Goal: Transaction & Acquisition: Obtain resource

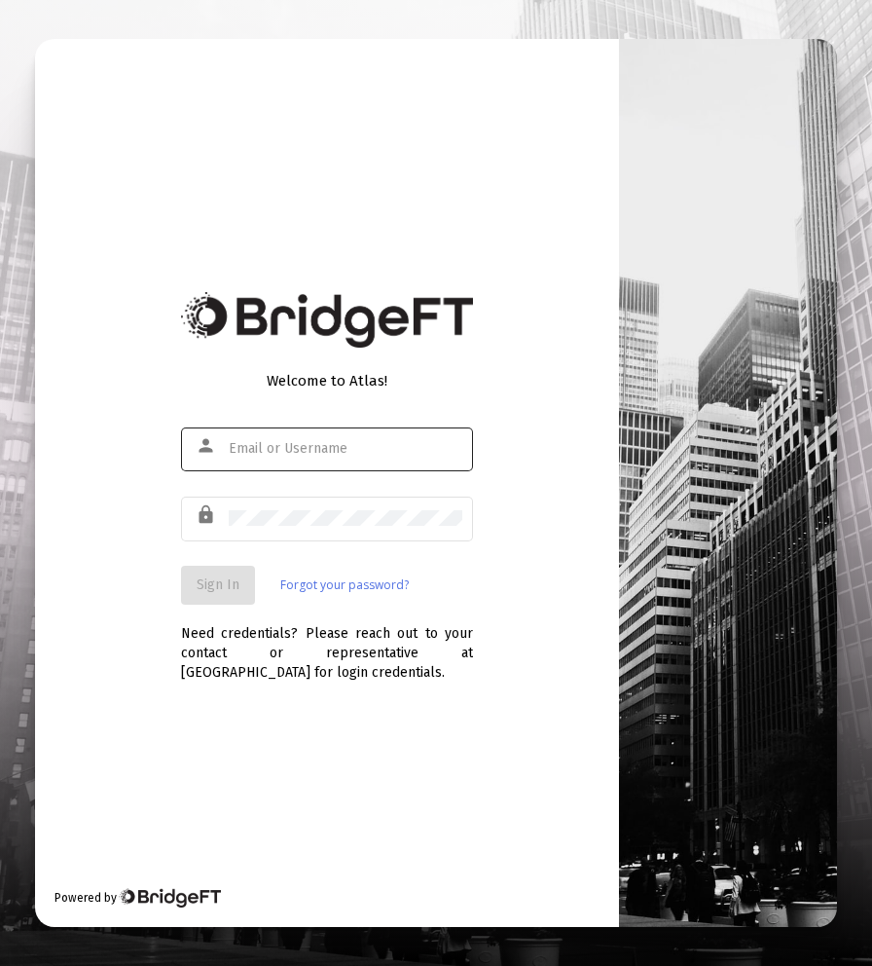
click at [360, 467] on div at bounding box center [346, 449] width 234 height 48
click at [359, 454] on input "text" at bounding box center [346, 449] width 234 height 16
type input "[EMAIL_ADDRESS][DOMAIN_NAME]"
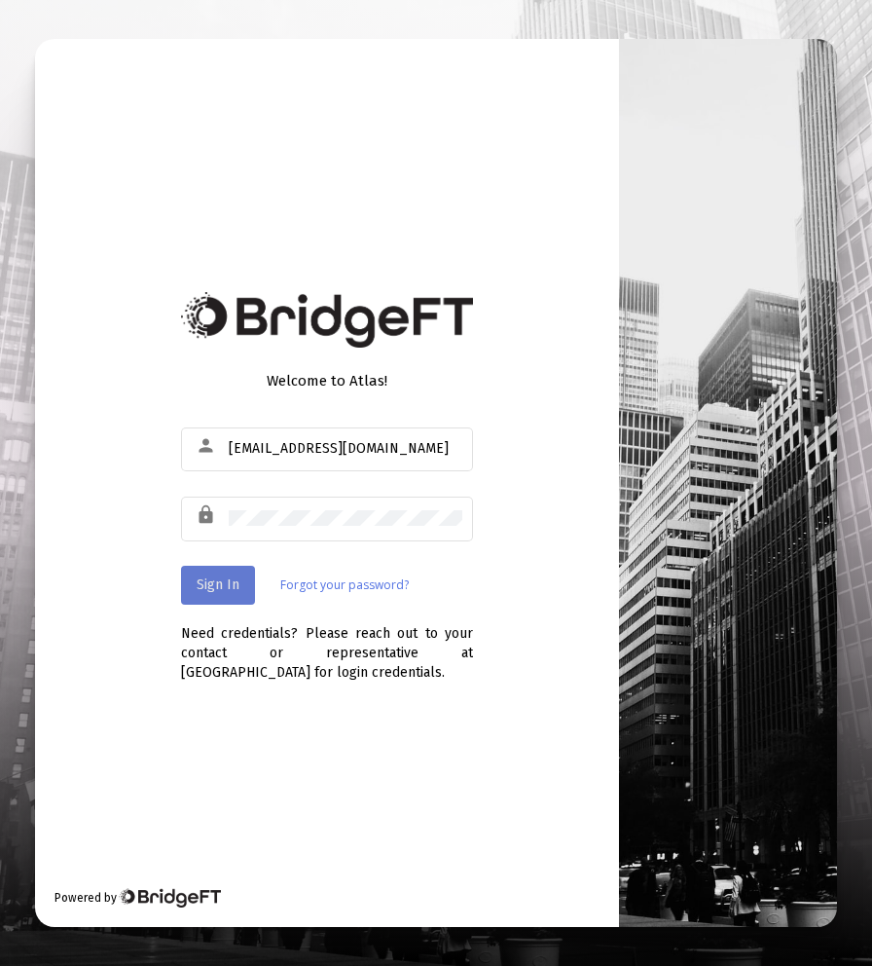
click at [238, 584] on span "Sign In" at bounding box center [218, 584] width 43 height 17
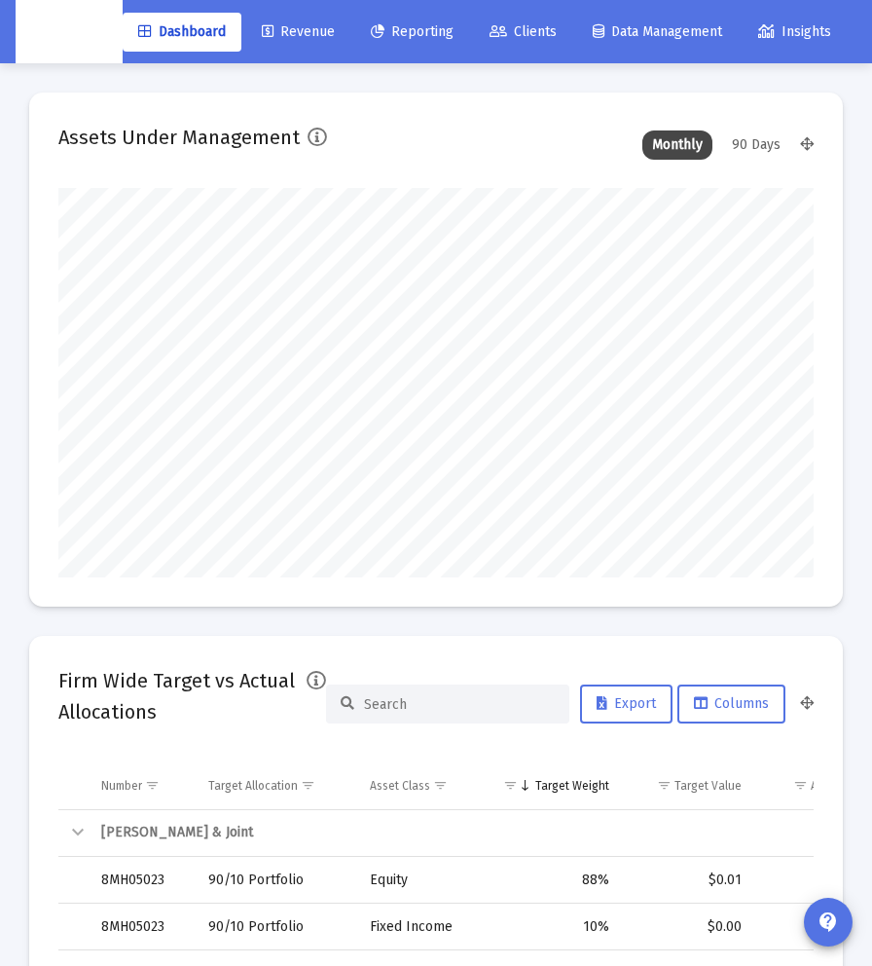
scroll to position [389, 756]
type input "[DATE]"
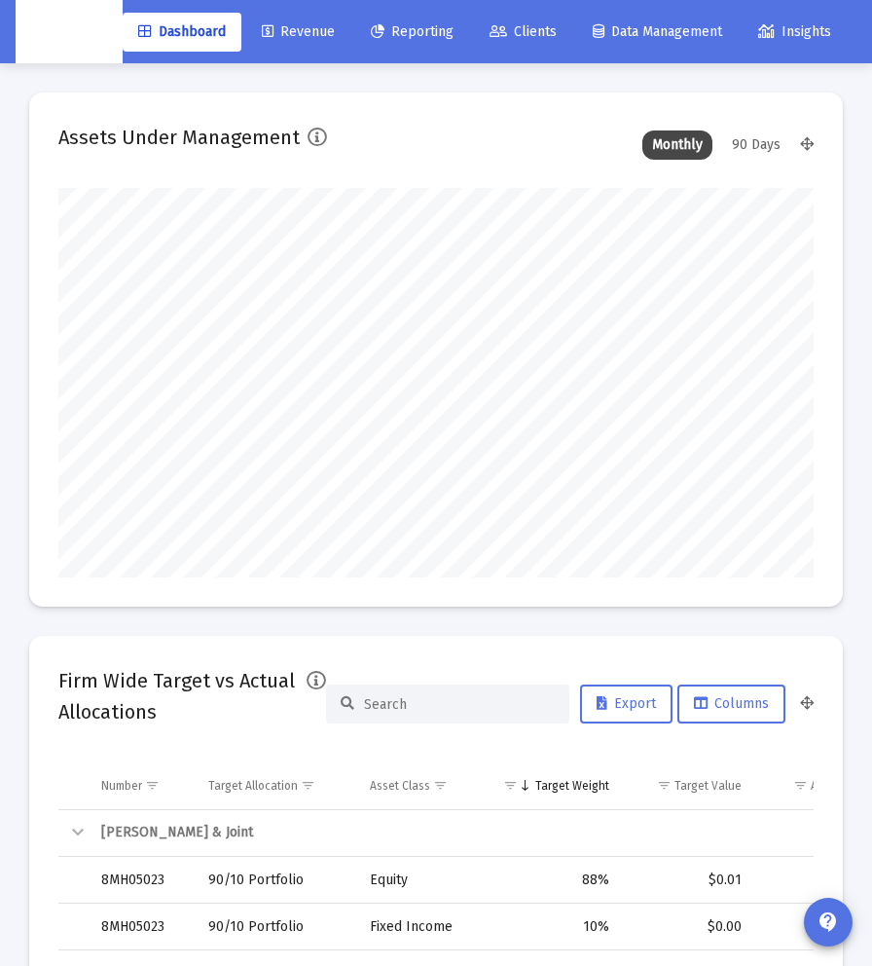
click at [561, 45] on link "Clients" at bounding box center [523, 32] width 98 height 39
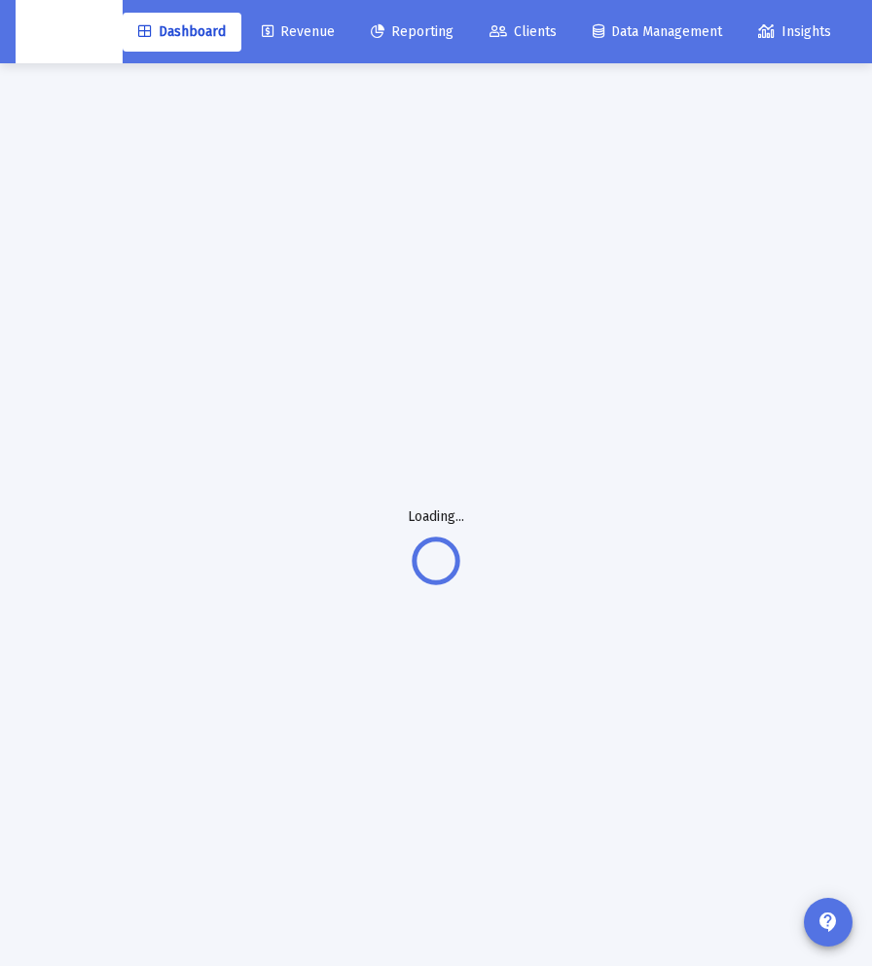
click at [335, 37] on span "Revenue" at bounding box center [298, 31] width 73 height 17
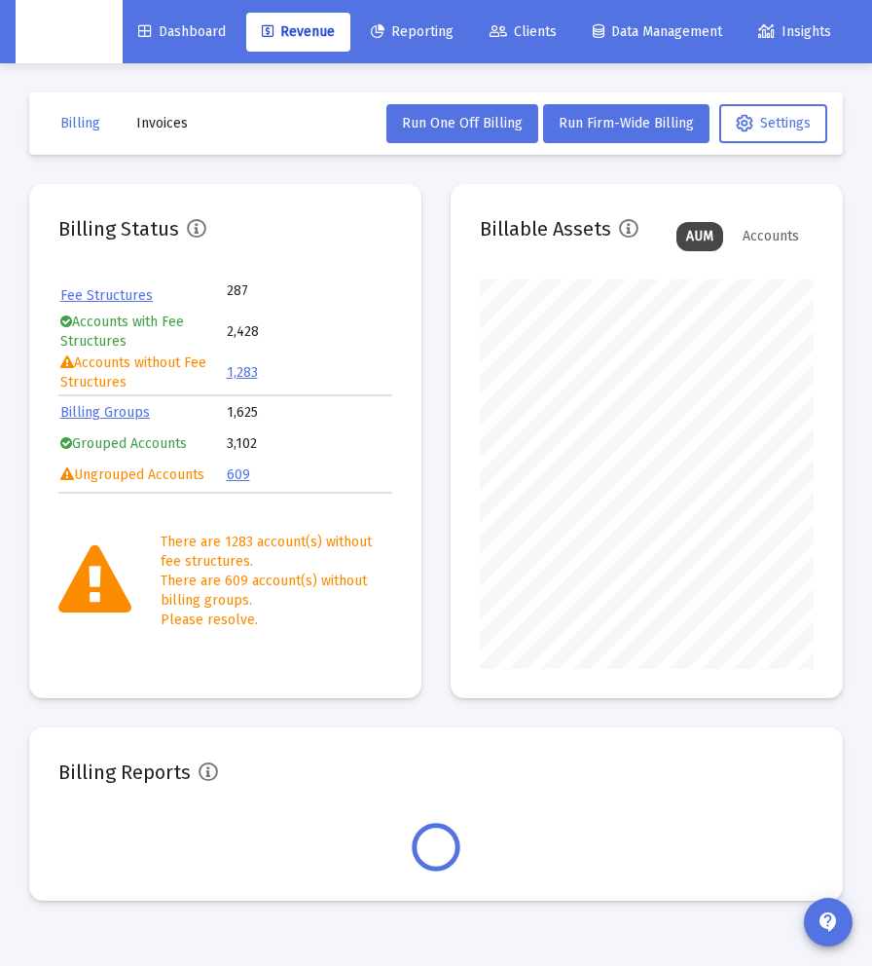
scroll to position [389, 334]
click at [149, 124] on span "Invoices" at bounding box center [162, 123] width 52 height 17
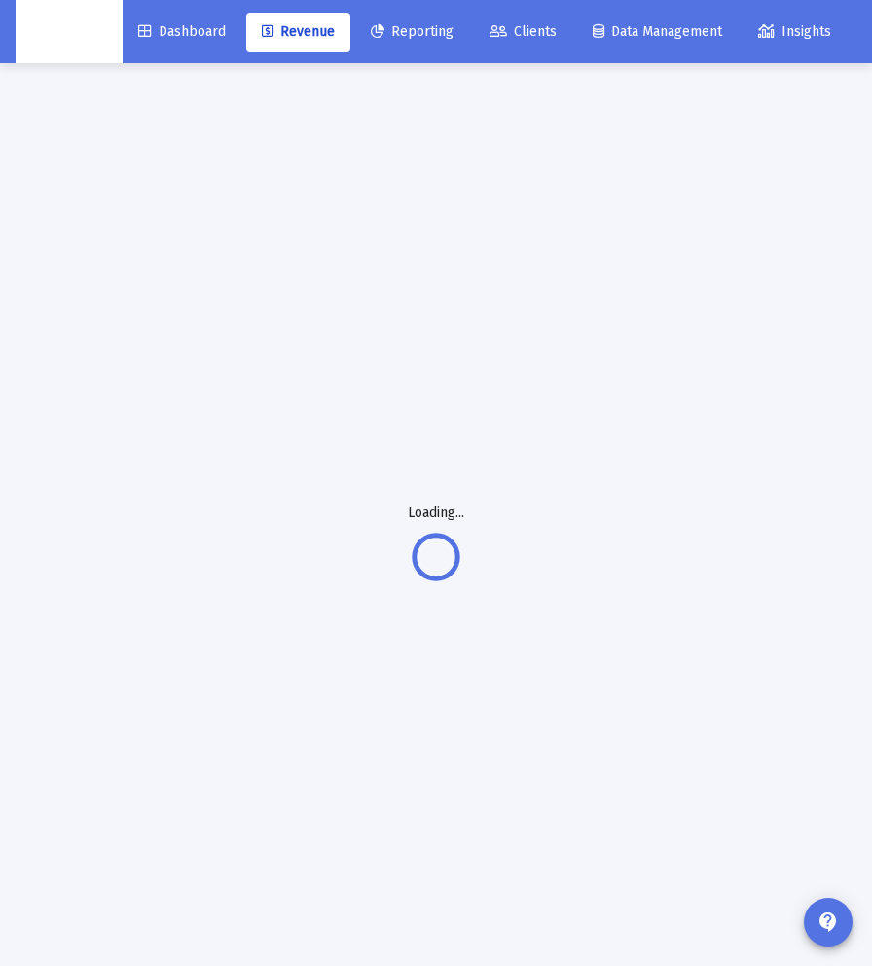
scroll to position [8, 0]
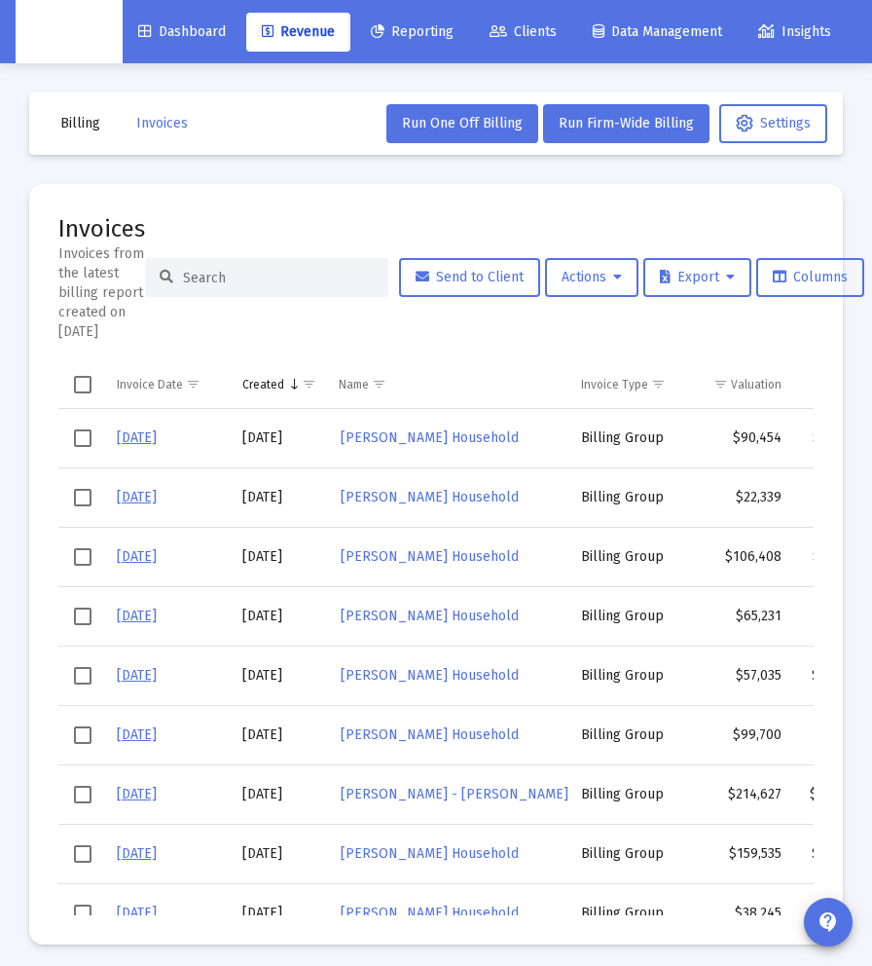
click at [577, 185] on mat-card "Invoices Invoices from the latest billing report created on [DATE] Send to Clie…" at bounding box center [436, 564] width 814 height 760
click at [643, 123] on span "Run Firm-Wide Billing" at bounding box center [626, 123] width 135 height 17
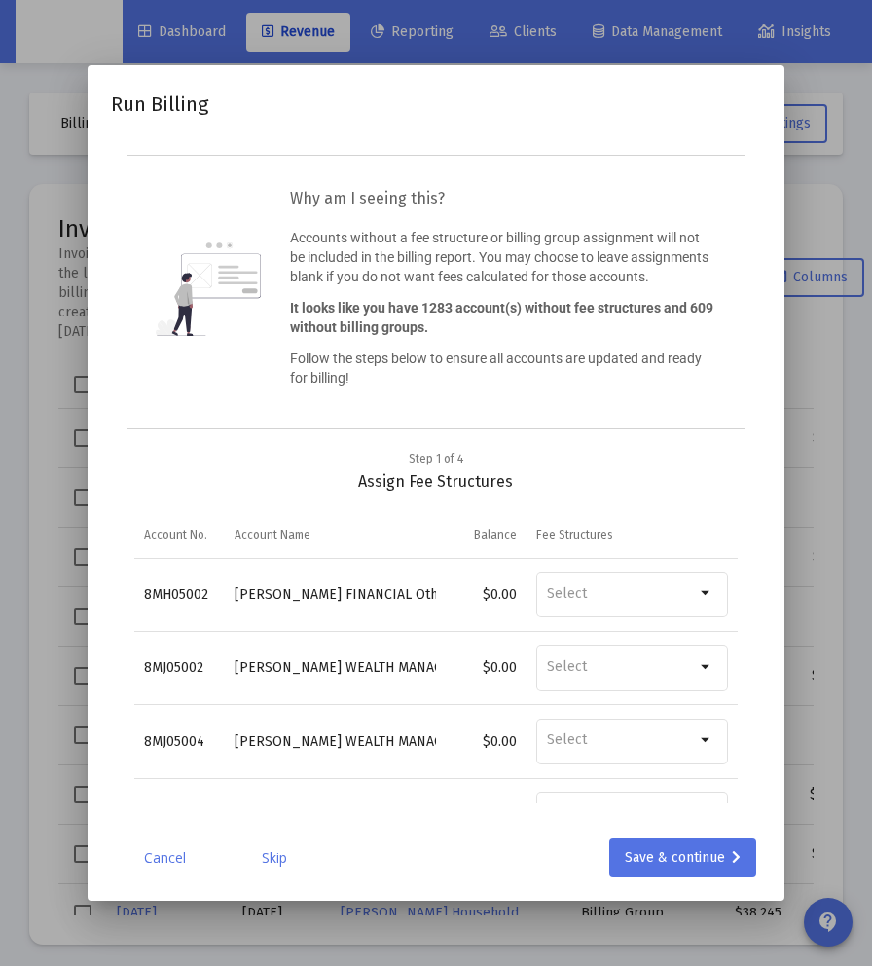
click at [840, 400] on div at bounding box center [436, 483] width 872 height 966
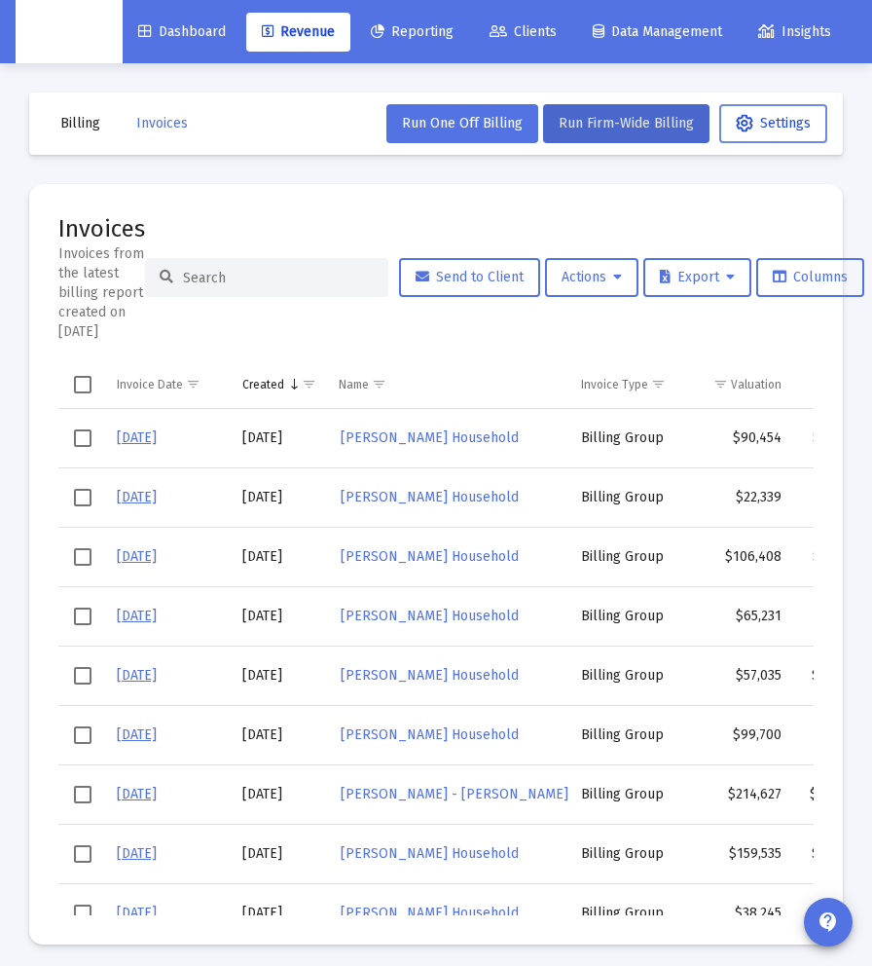
click at [776, 132] on button "Settings" at bounding box center [774, 123] width 108 height 39
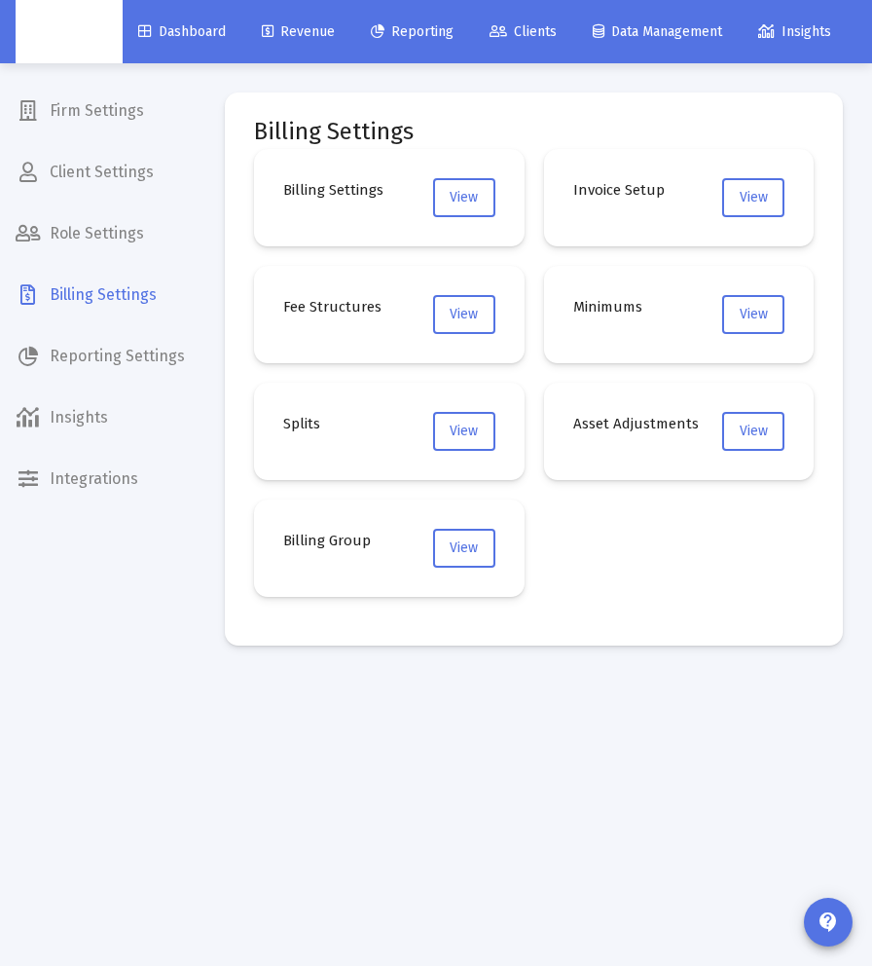
drag, startPoint x: 517, startPoint y: 191, endPoint x: 506, endPoint y: 194, distance: 11.1
click at [515, 192] on mat-card "Billing Settings View" at bounding box center [389, 197] width 271 height 97
click at [476, 197] on span "View" at bounding box center [464, 197] width 28 height 17
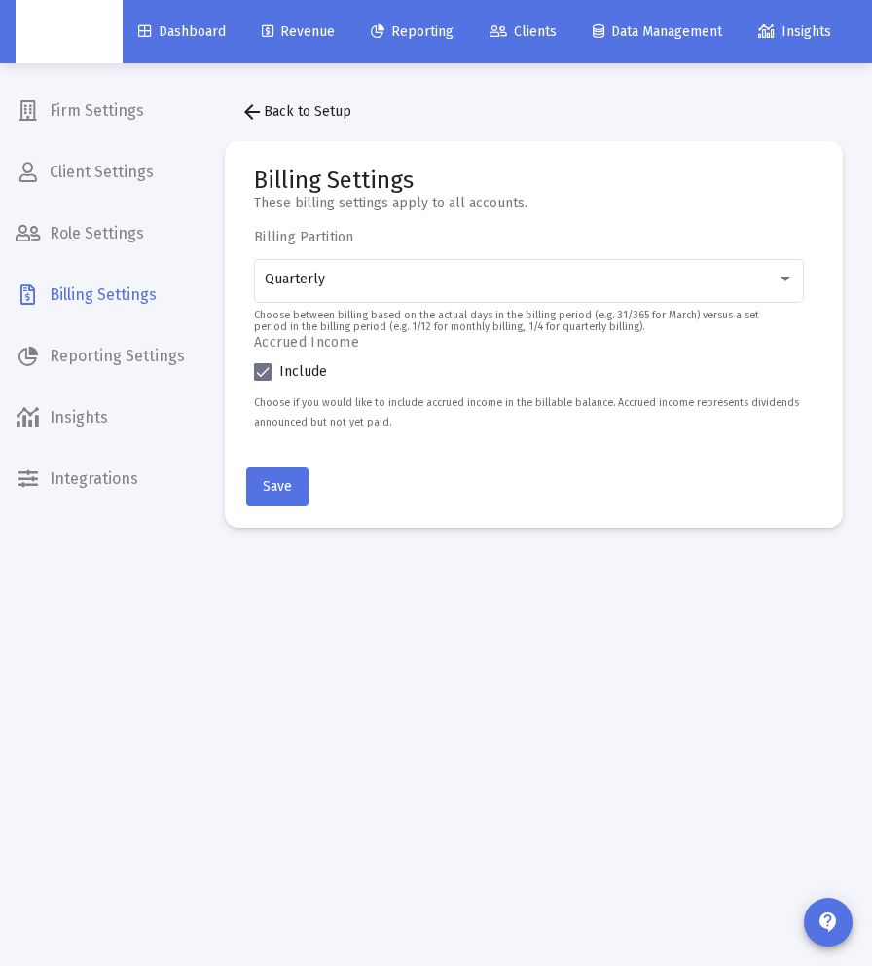
click at [246, 115] on mat-icon "arrow_back" at bounding box center [252, 111] width 23 height 23
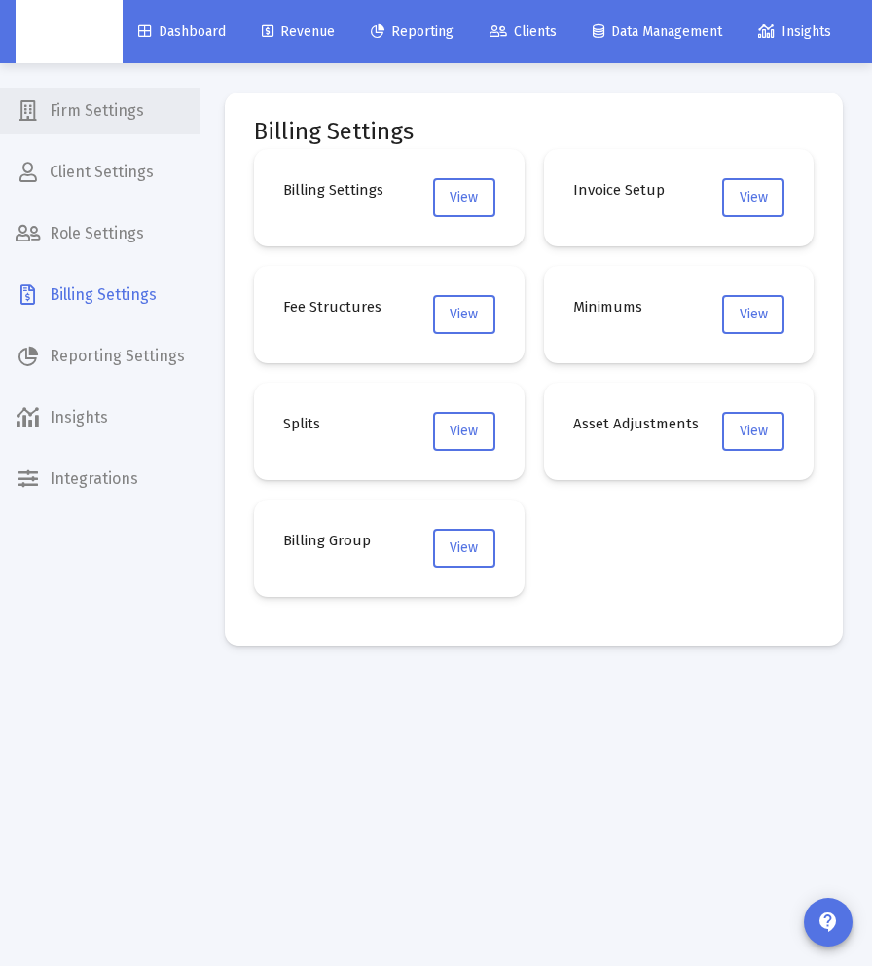
click at [129, 105] on span "Firm Settings" at bounding box center [100, 111] width 201 height 47
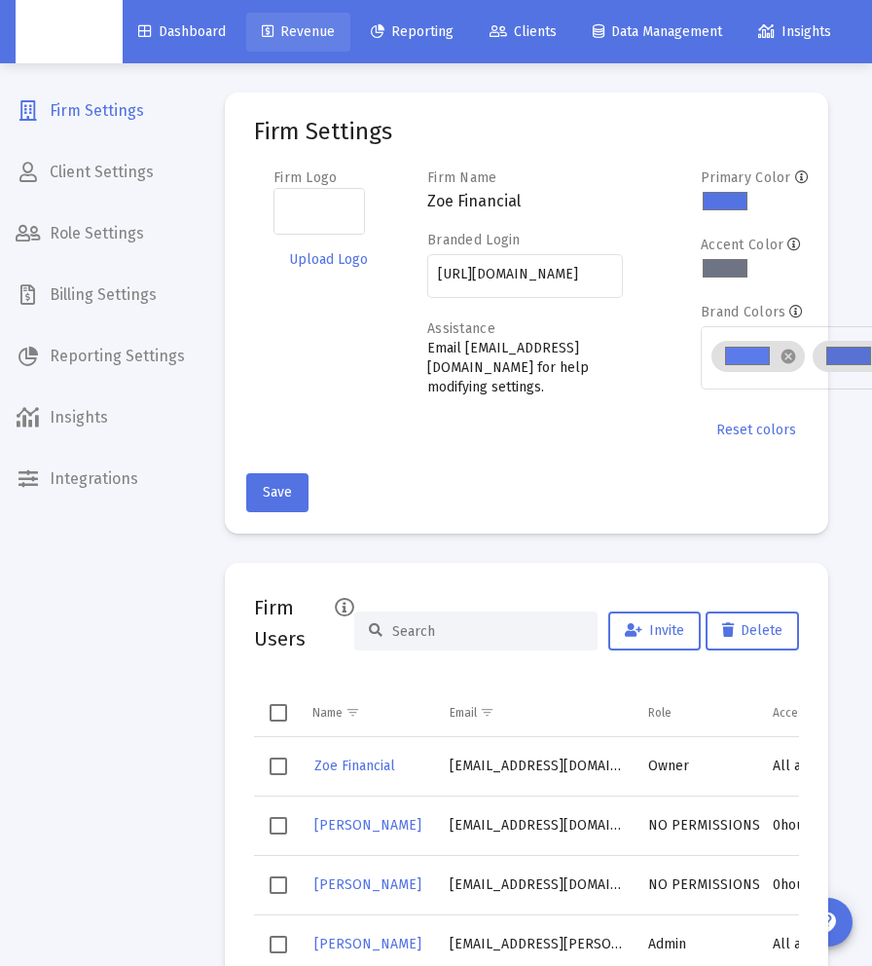
click at [326, 41] on link "Revenue" at bounding box center [298, 32] width 104 height 39
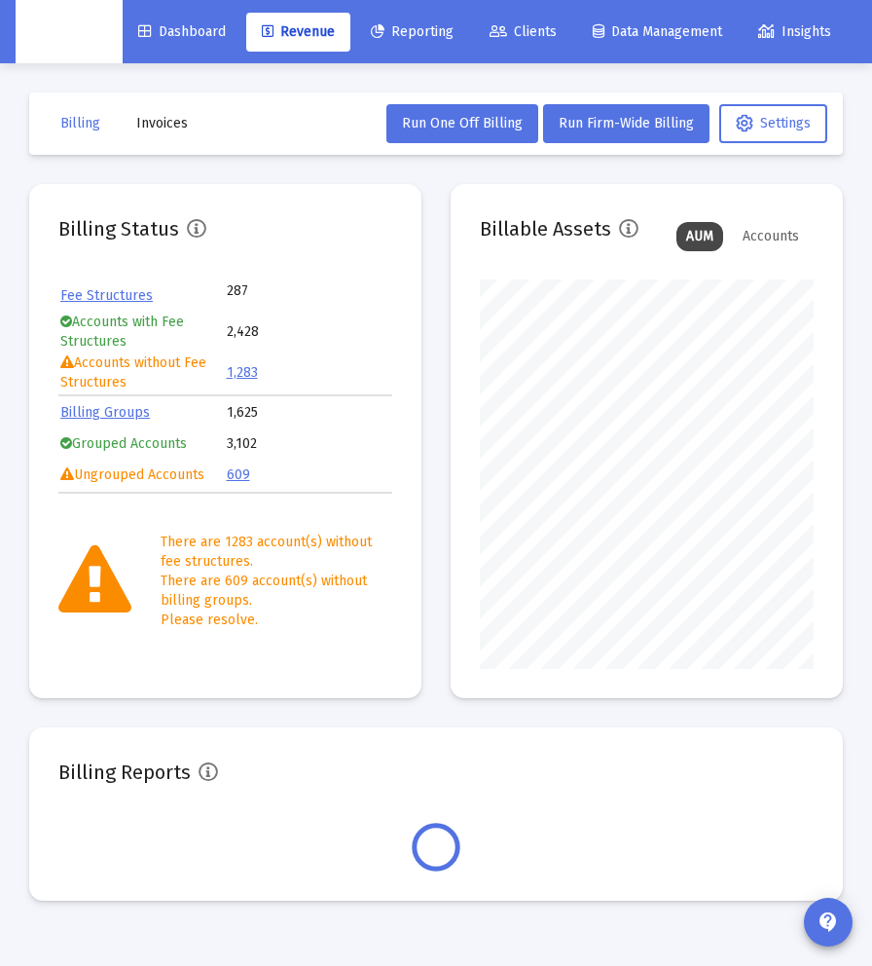
scroll to position [389, 334]
click at [594, 124] on span "Run Firm-Wide Billing" at bounding box center [626, 123] width 135 height 17
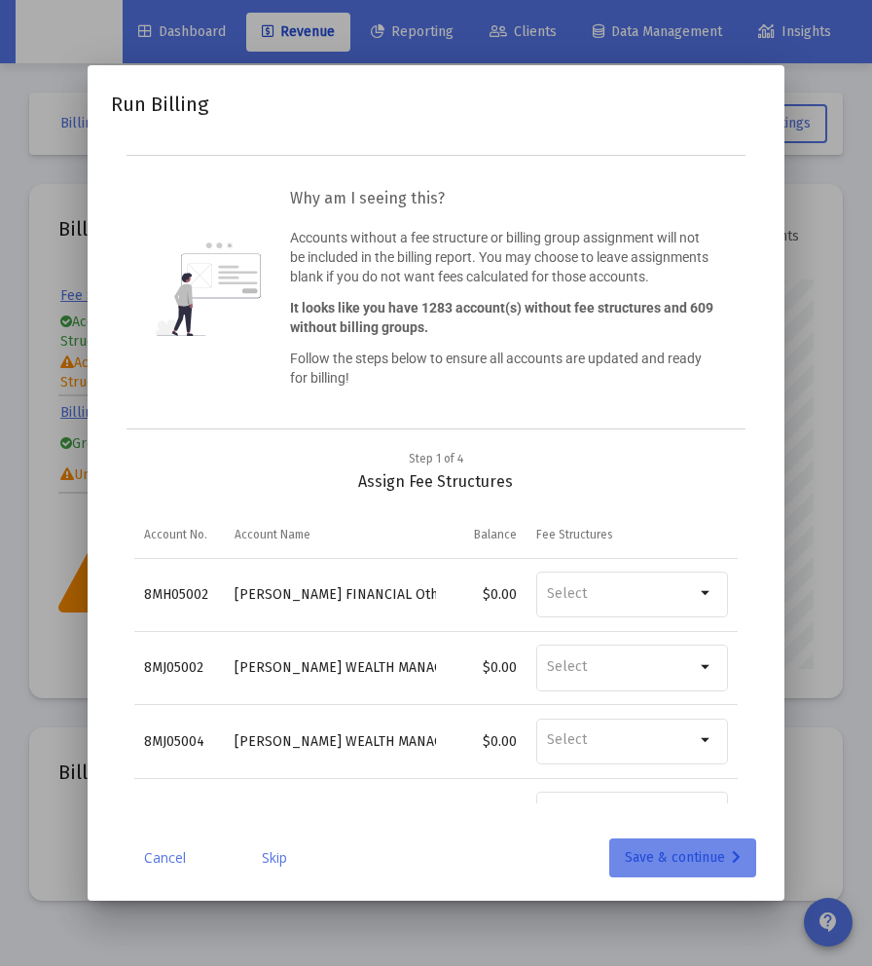
click at [705, 862] on div "Save & continue" at bounding box center [683, 857] width 116 height 39
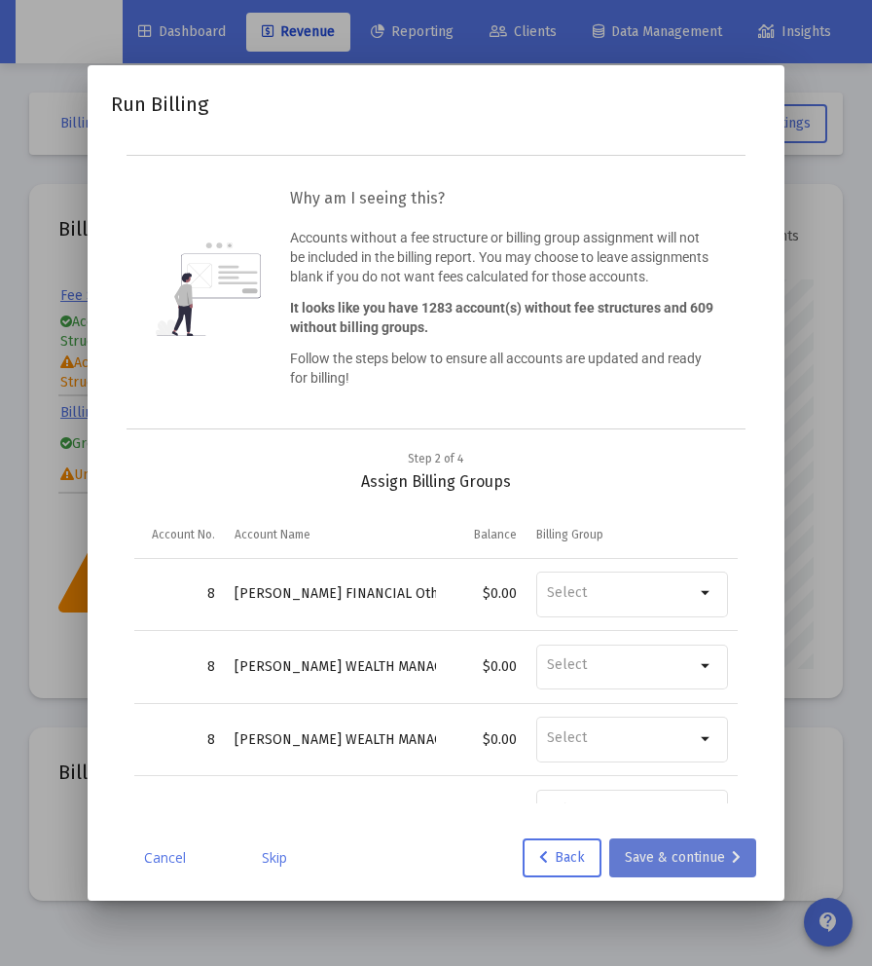
click at [705, 861] on div "Save & continue" at bounding box center [683, 857] width 116 height 39
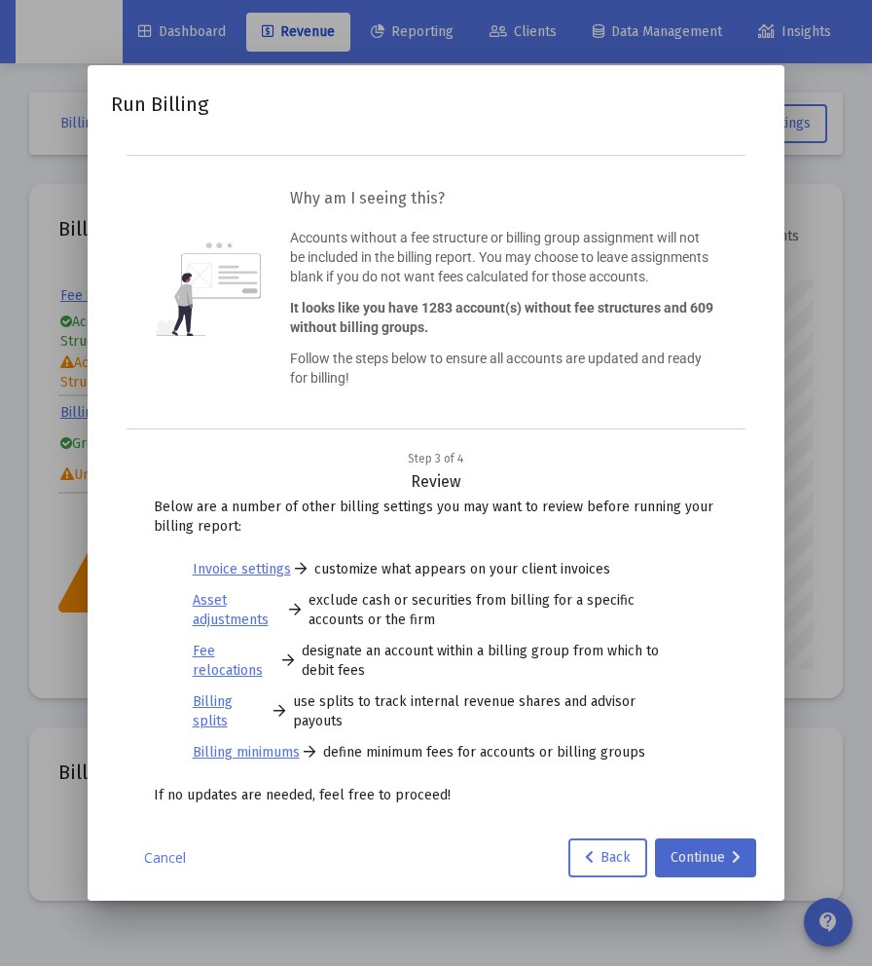
click at [704, 861] on div "Continue" at bounding box center [706, 857] width 70 height 39
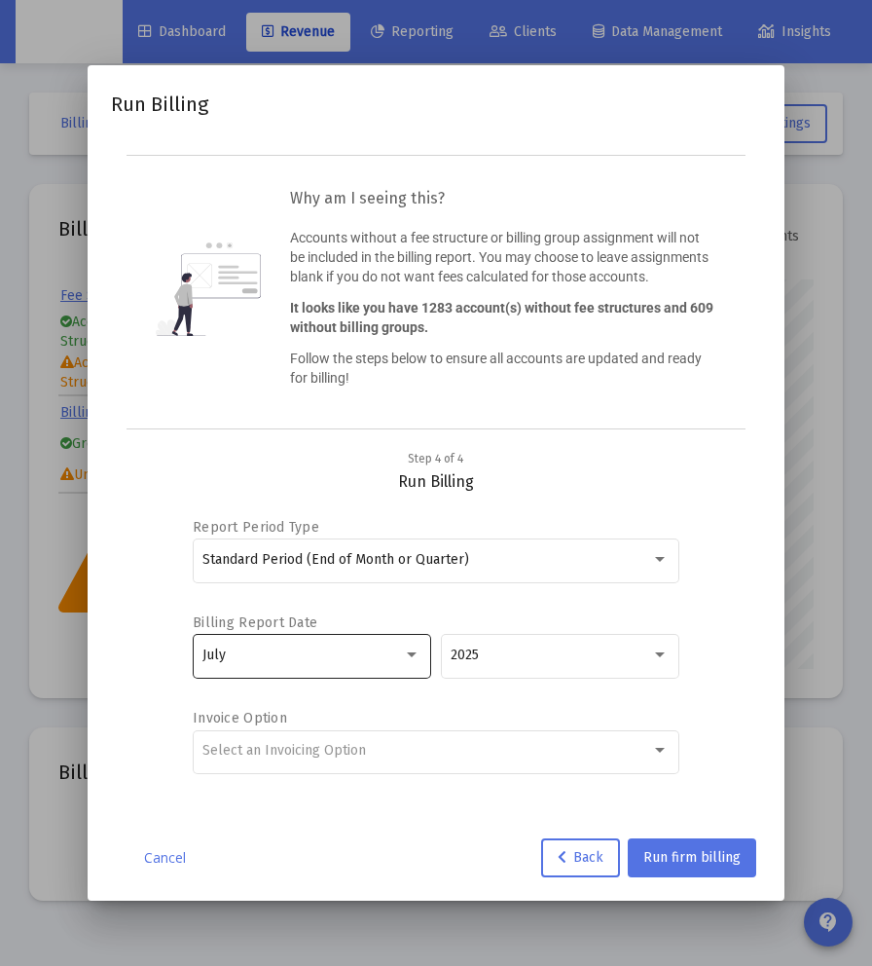
click at [424, 663] on div "July" at bounding box center [312, 655] width 239 height 48
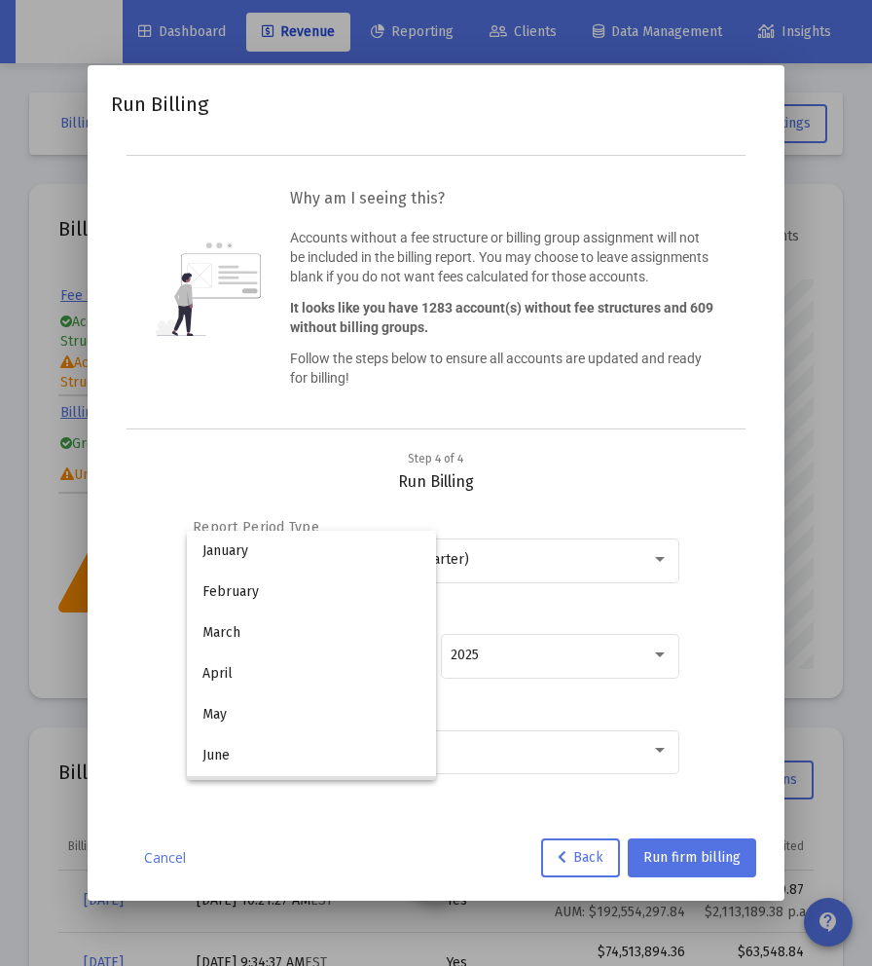
scroll to position [141, 0]
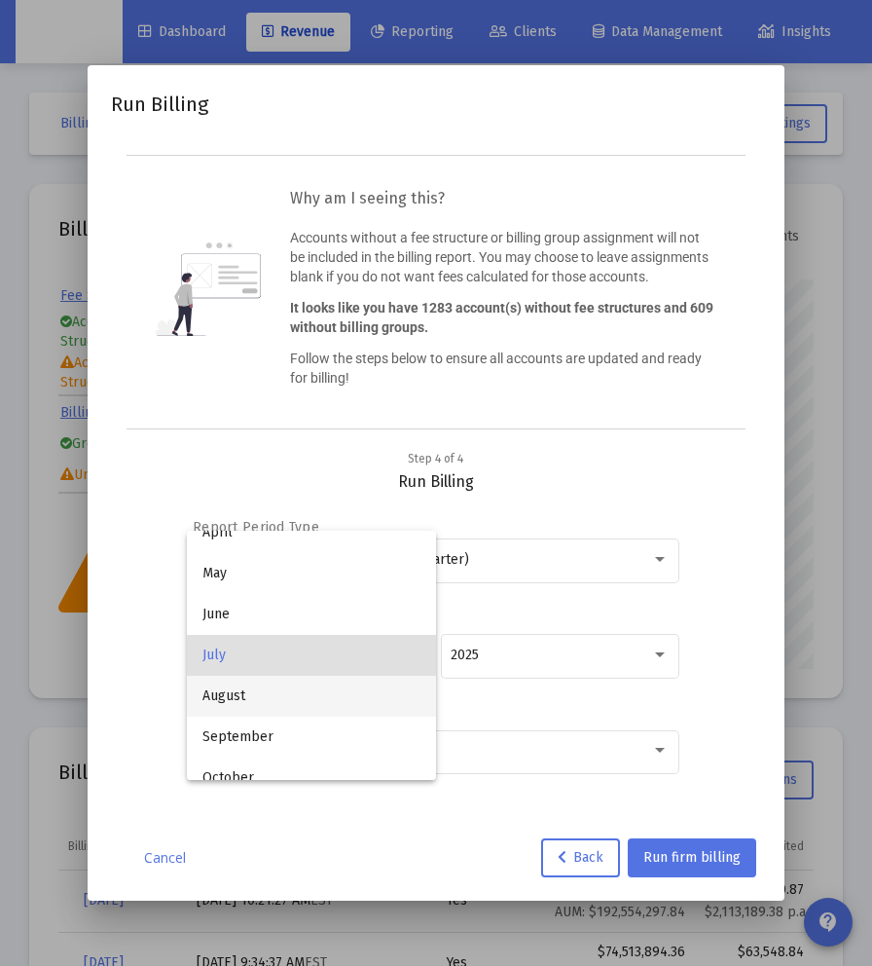
click at [357, 697] on span "August" at bounding box center [312, 696] width 218 height 41
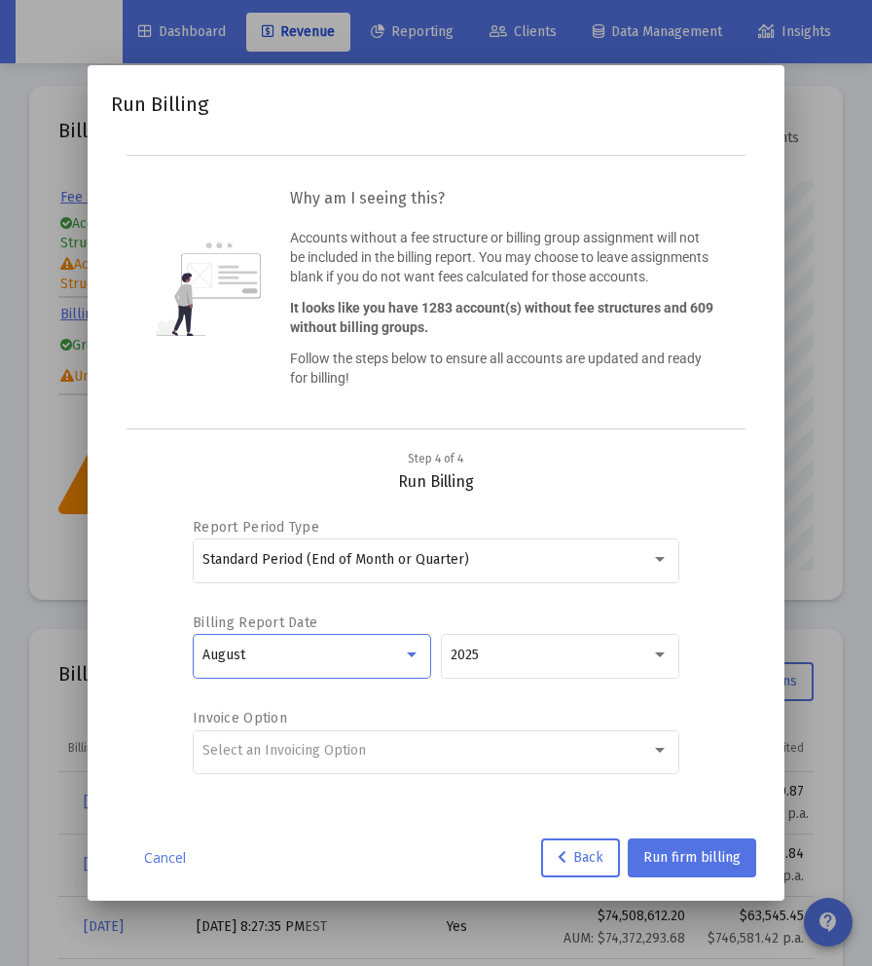
scroll to position [101, 0]
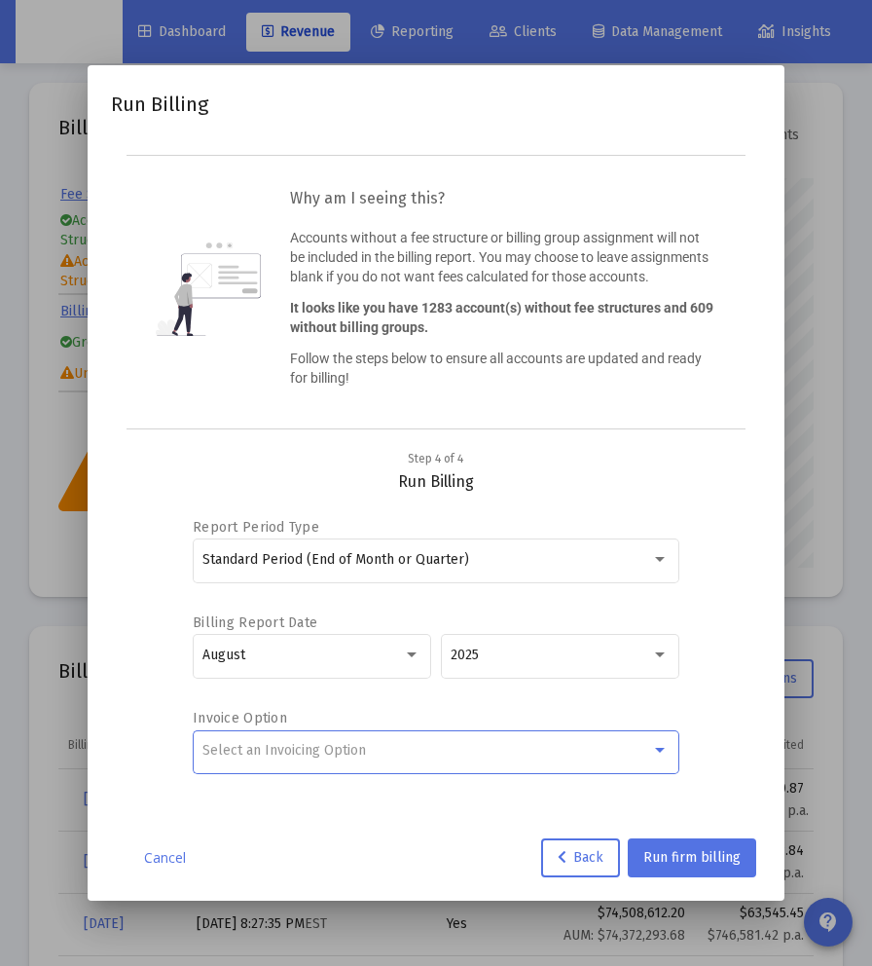
click at [661, 758] on div at bounding box center [660, 751] width 18 height 16
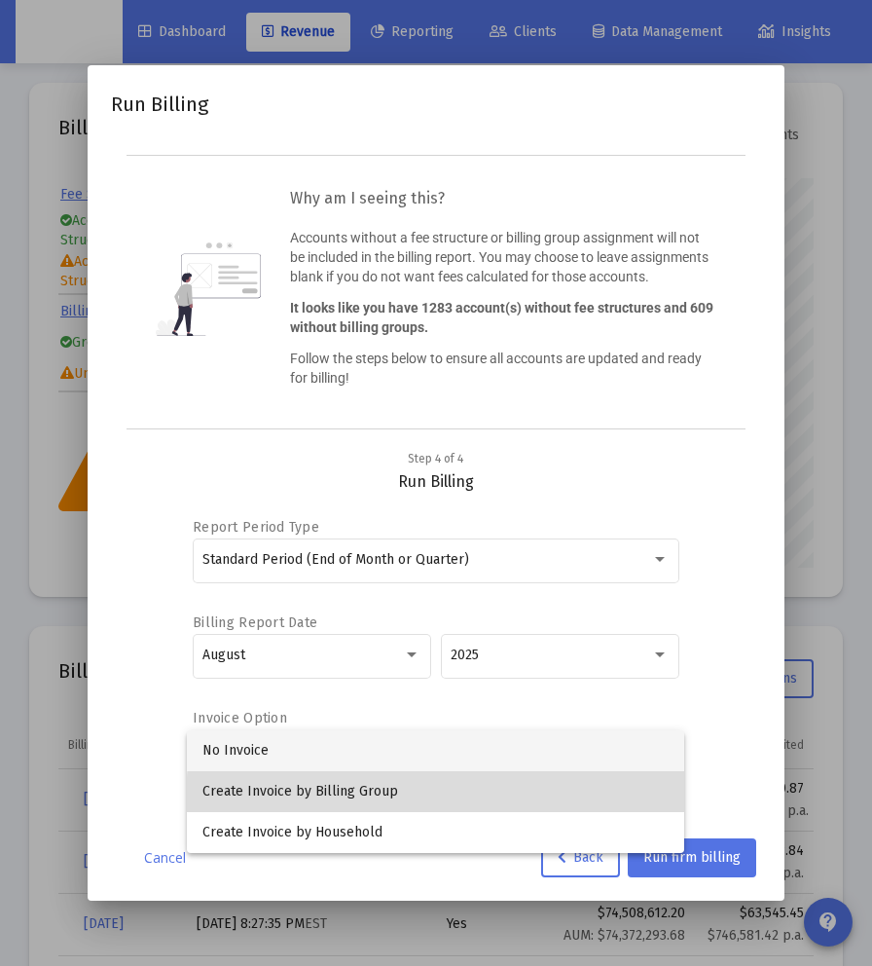
click at [535, 801] on span "Create Invoice by Billing Group" at bounding box center [436, 791] width 466 height 41
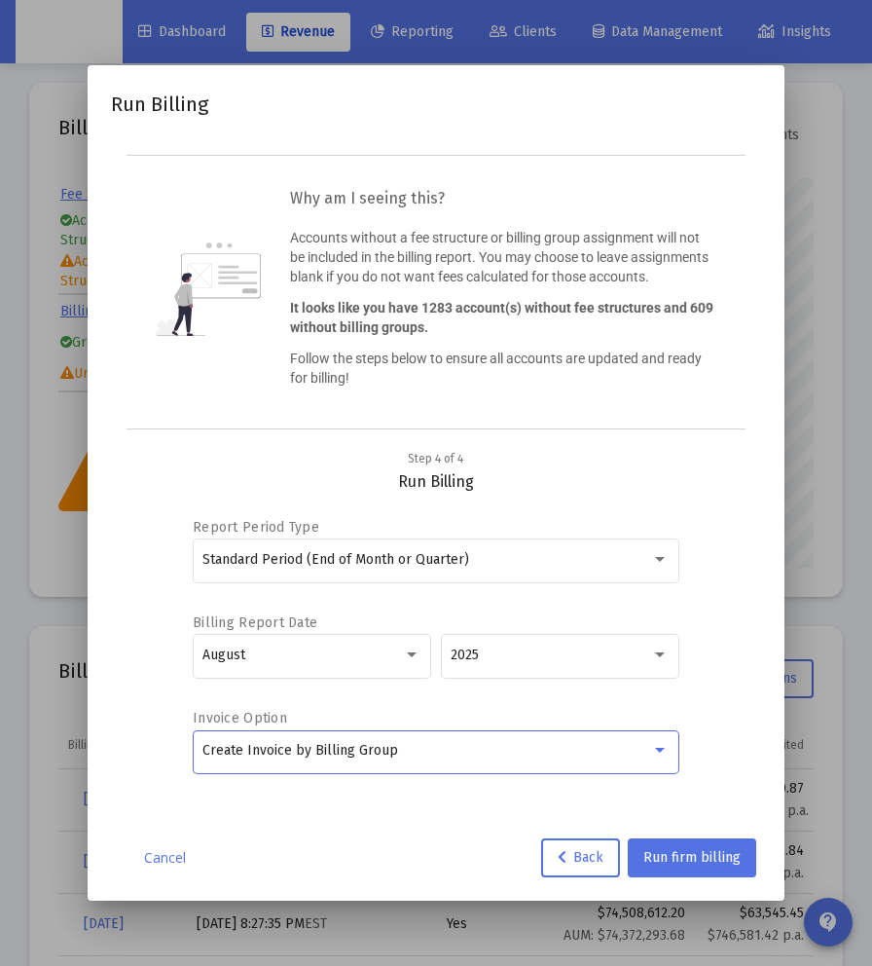
click at [498, 800] on div "Report Period Type Standard Period (End of Month or Quarter) Billing Report Dat…" at bounding box center [436, 657] width 487 height 292
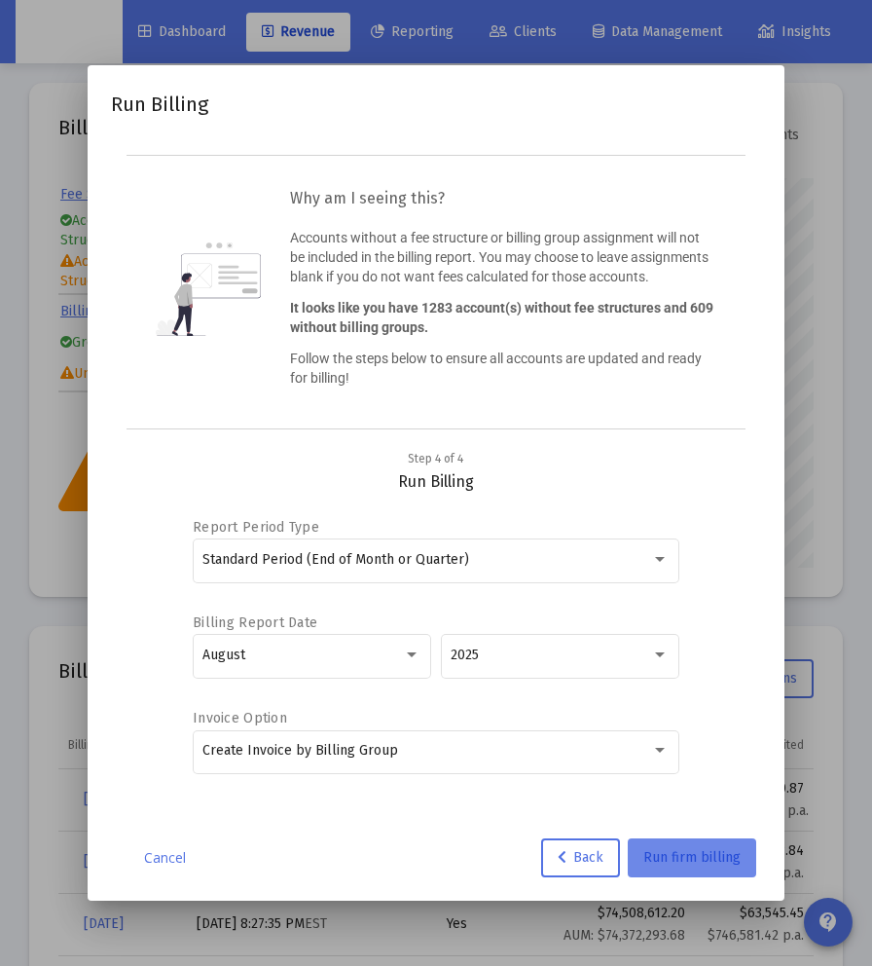
click at [672, 855] on span "Run firm billing" at bounding box center [692, 857] width 97 height 17
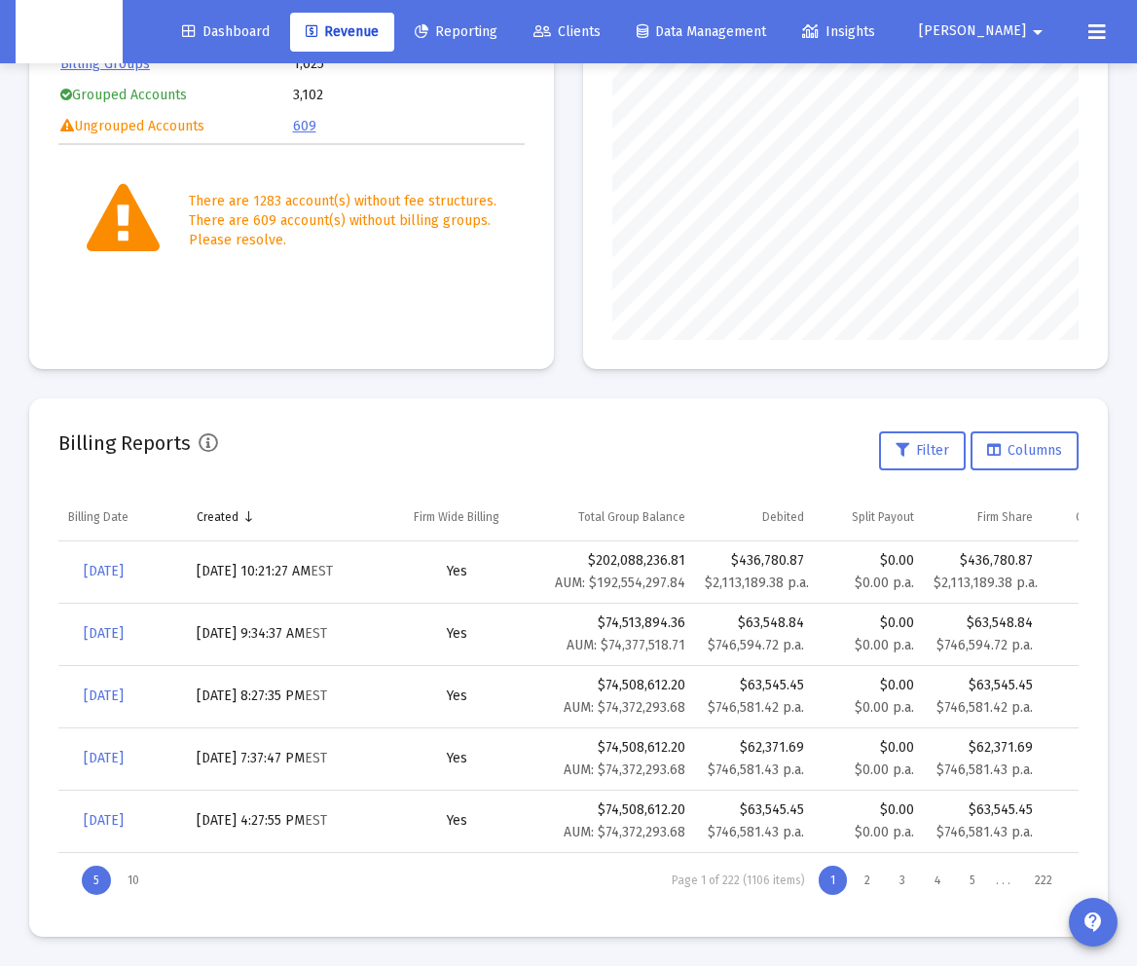
scroll to position [0, 0]
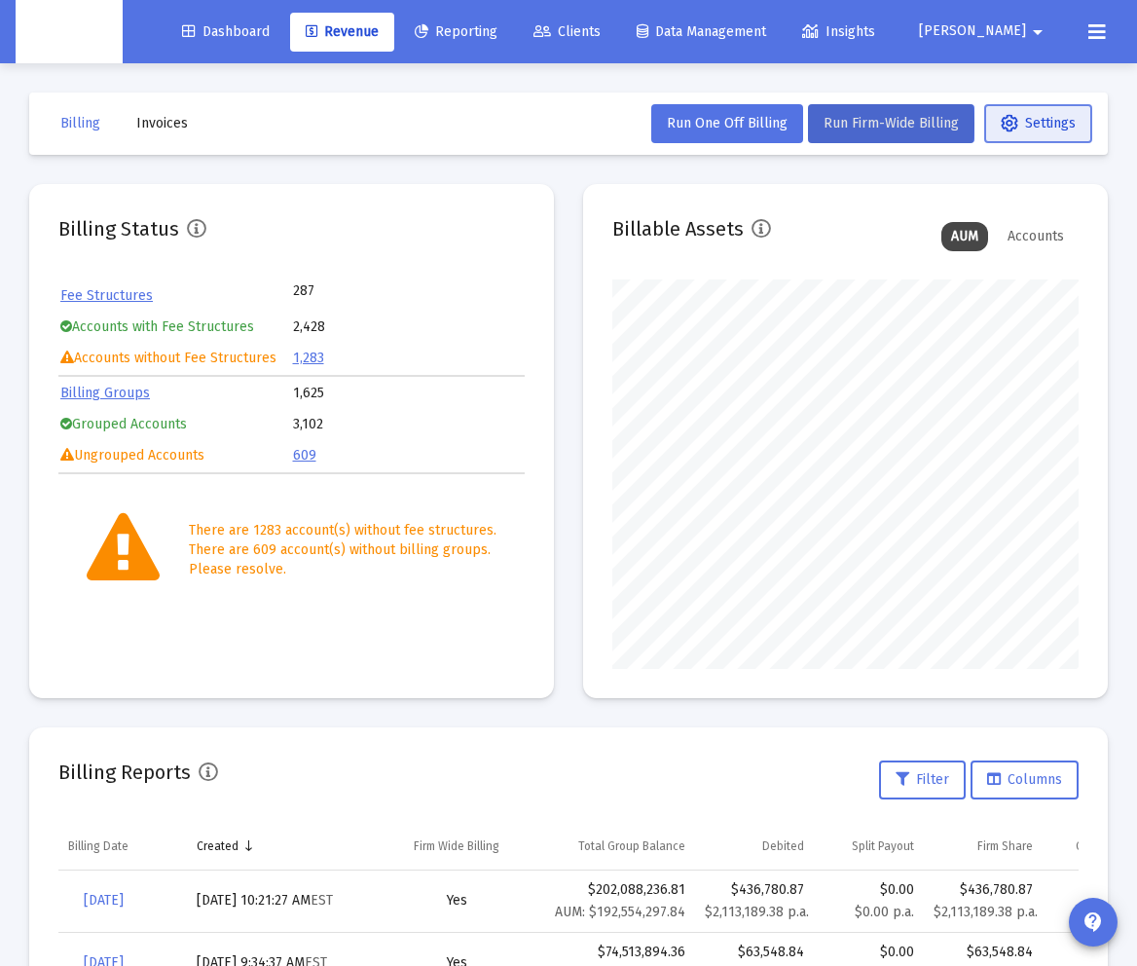
click at [871, 120] on span "Settings" at bounding box center [1038, 123] width 75 height 17
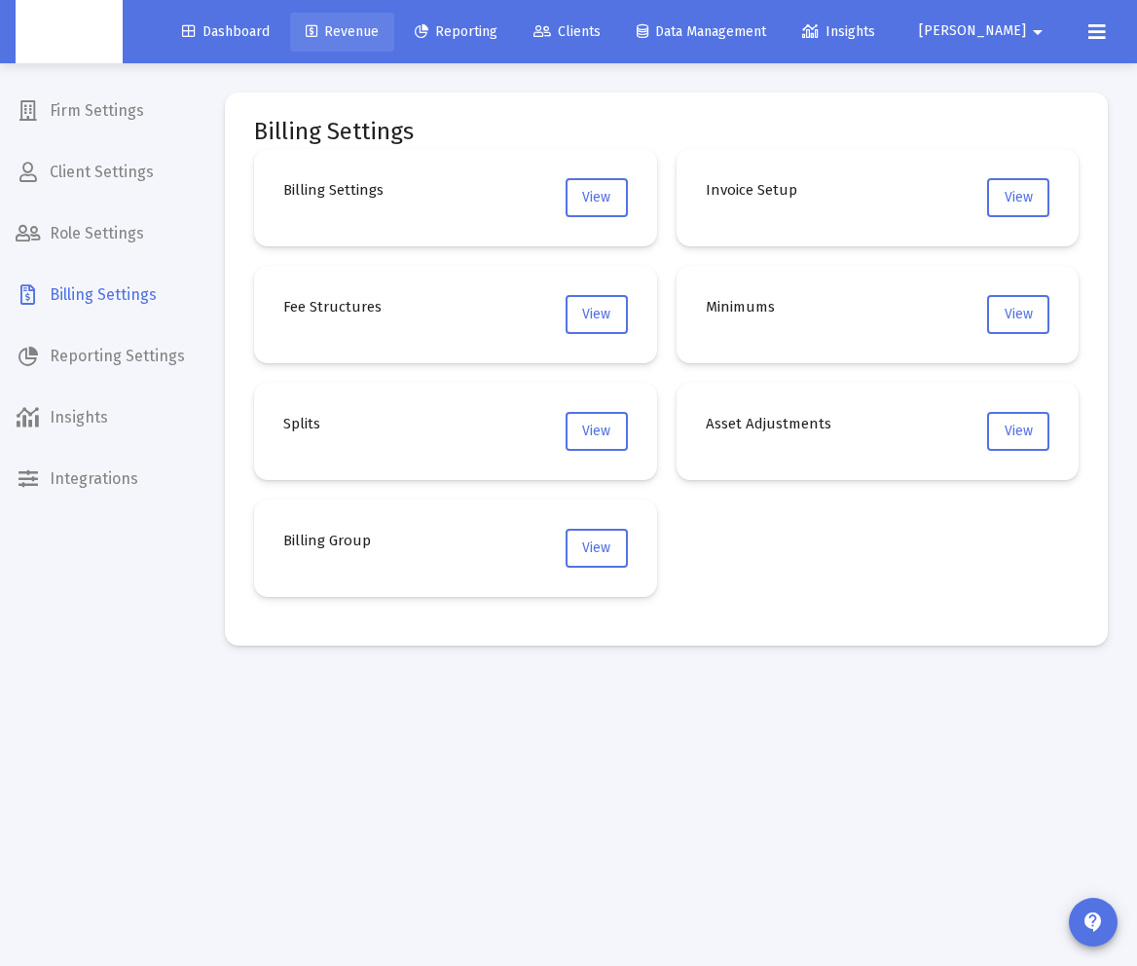
click at [379, 31] on span "Revenue" at bounding box center [342, 31] width 73 height 17
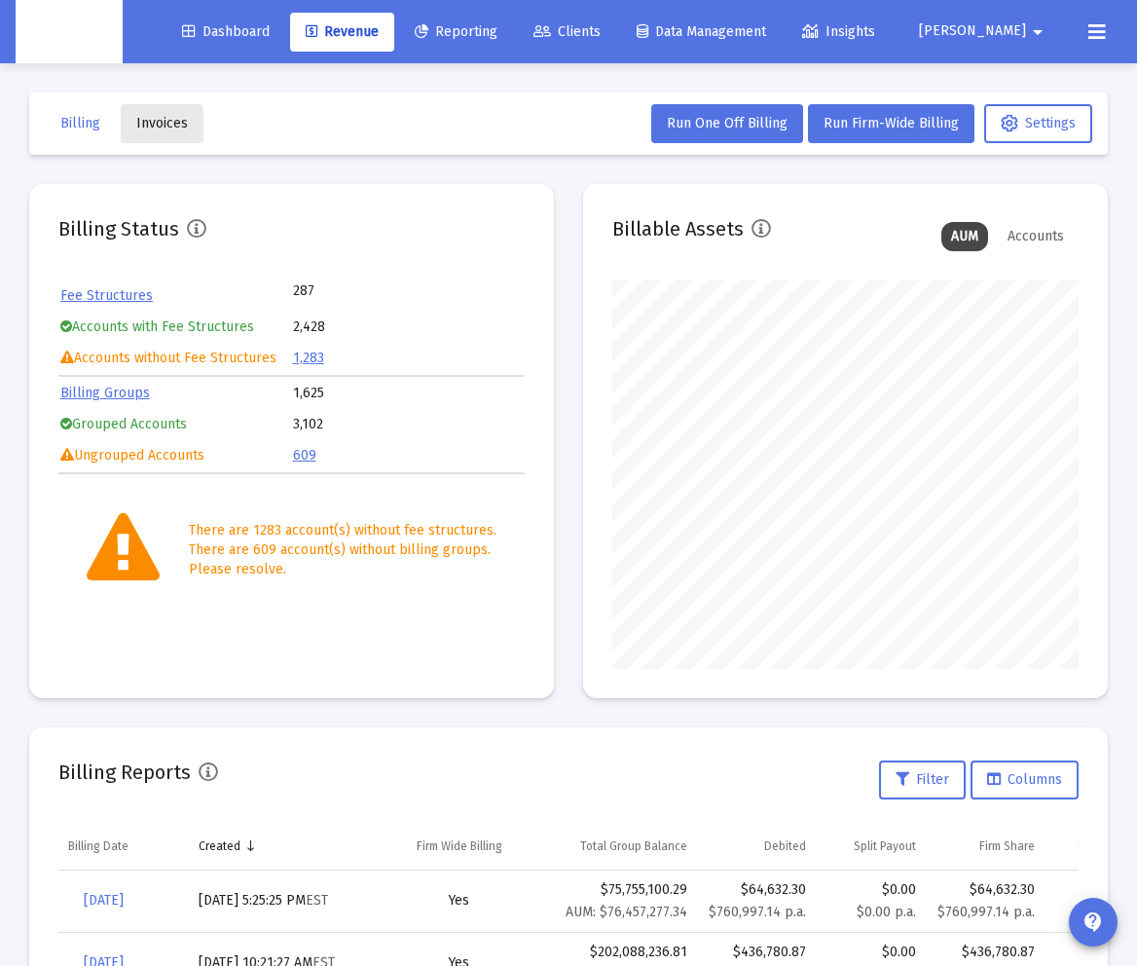
click at [151, 126] on span "Invoices" at bounding box center [162, 123] width 52 height 17
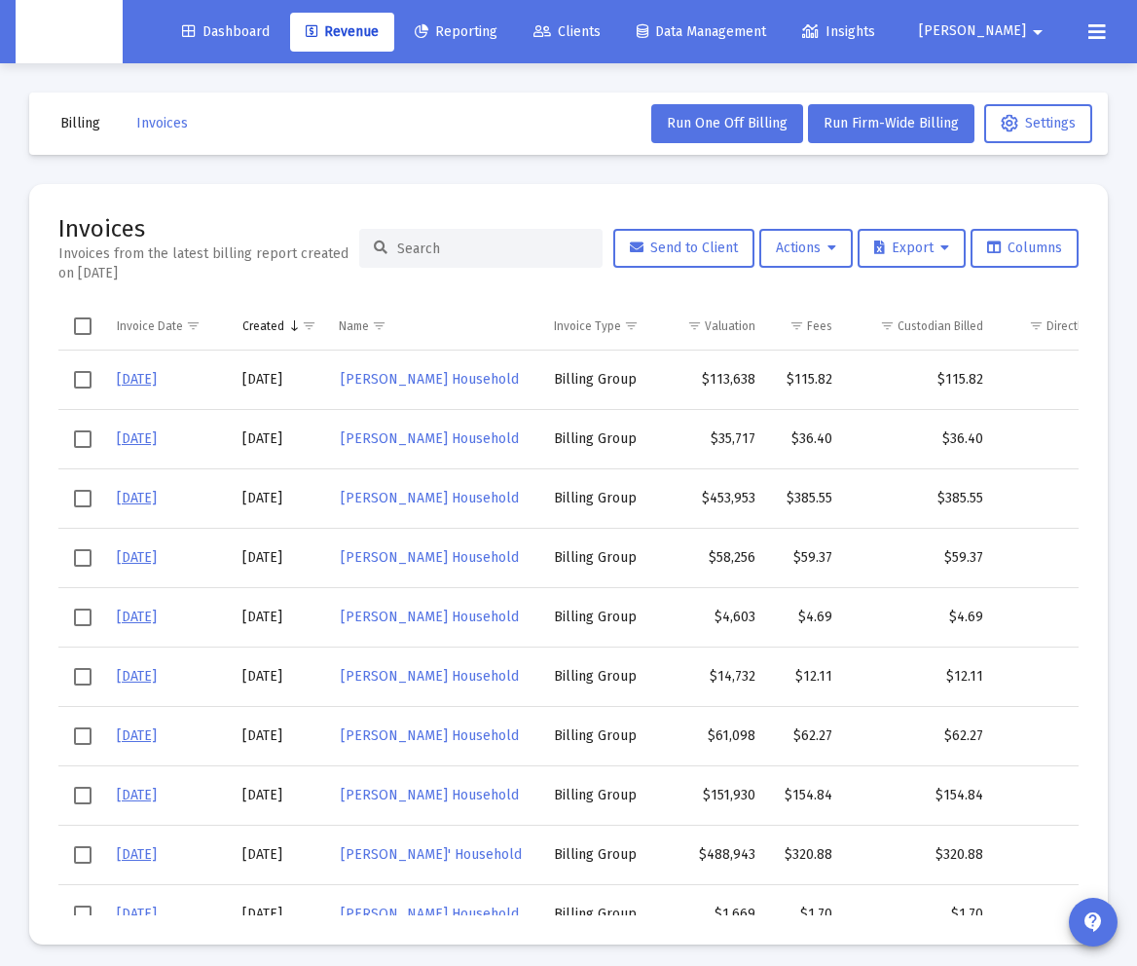
scroll to position [1, 0]
click at [871, 248] on span "Export" at bounding box center [911, 247] width 75 height 17
click at [871, 198] on div at bounding box center [568, 483] width 1137 height 966
click at [86, 321] on span "Select all" at bounding box center [83, 325] width 18 height 18
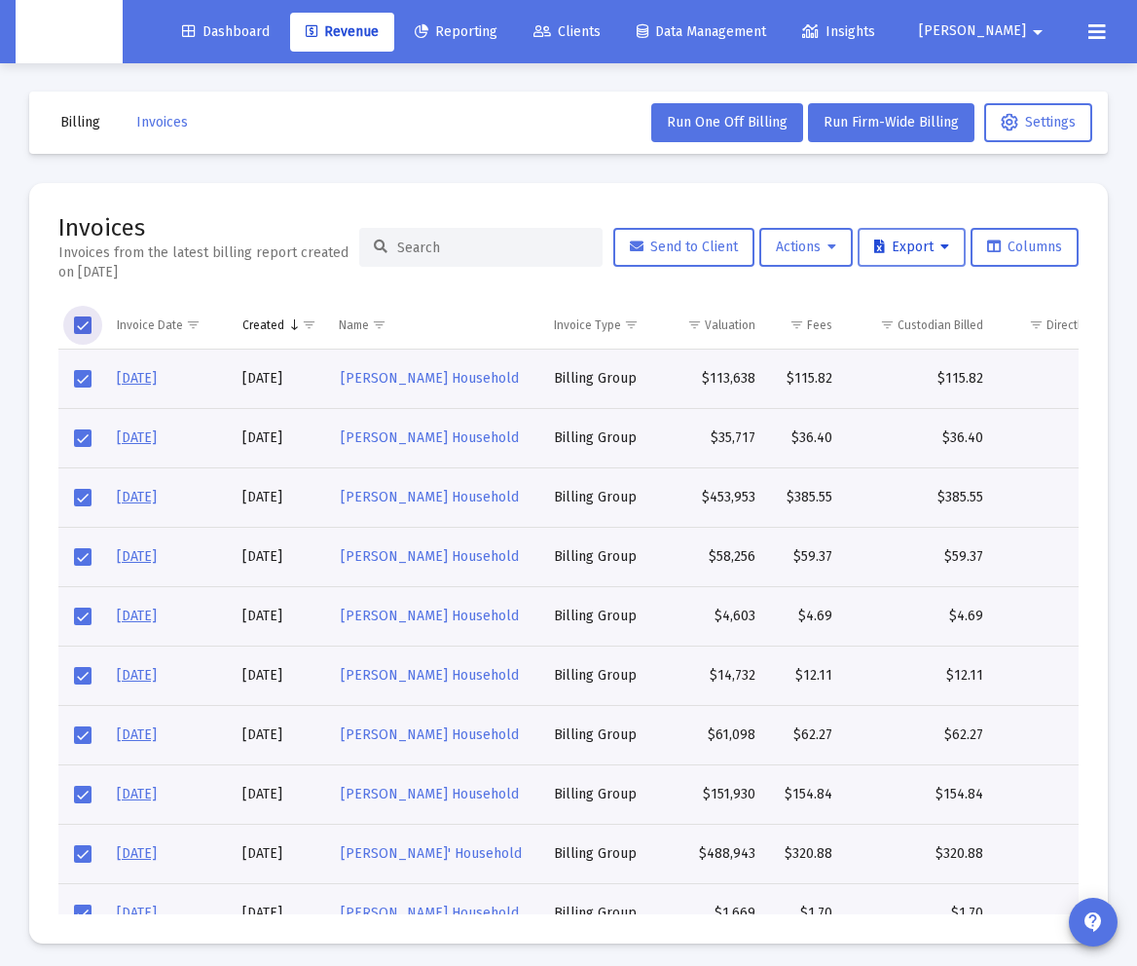
click at [871, 250] on span "Export" at bounding box center [911, 247] width 75 height 17
click at [871, 288] on div at bounding box center [568, 483] width 1137 height 966
click at [832, 244] on button "Actions" at bounding box center [805, 247] width 93 height 39
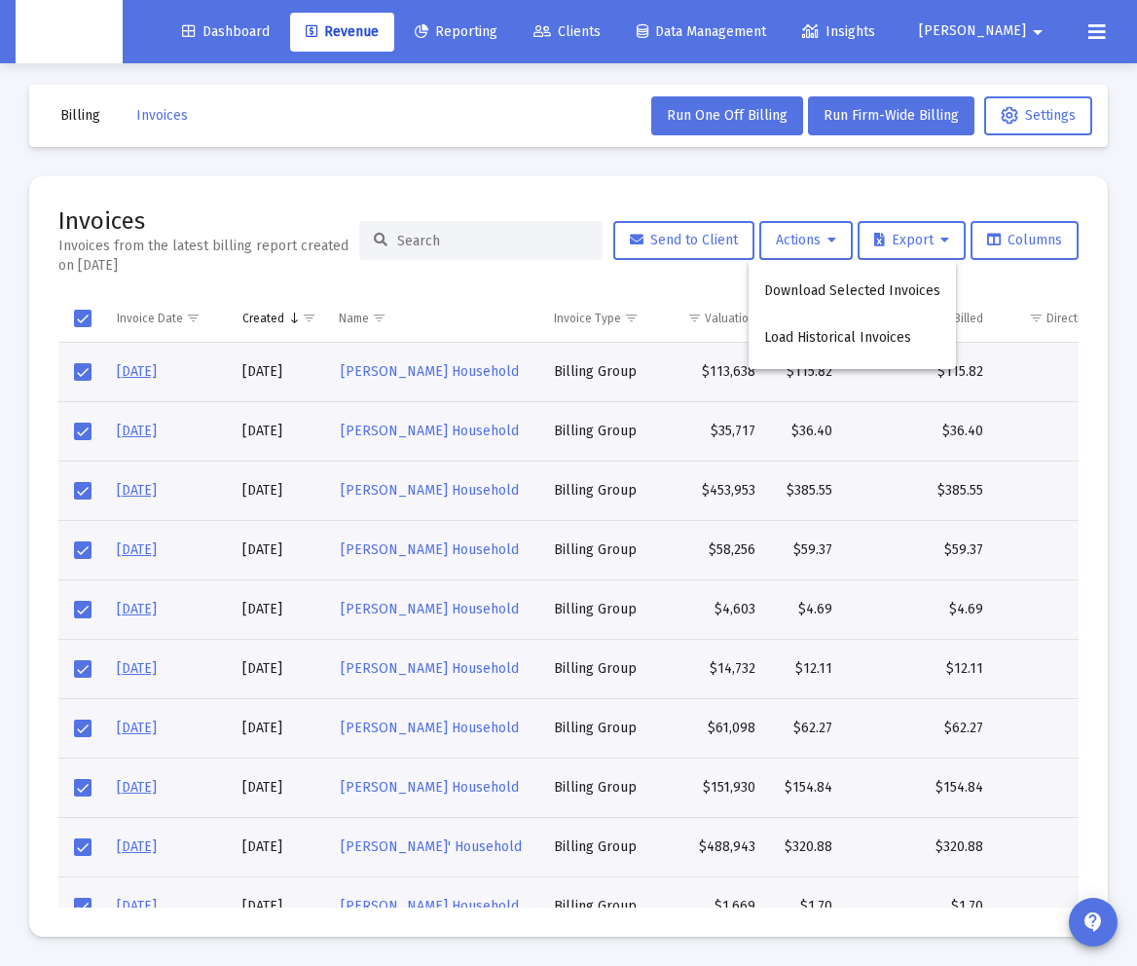
scroll to position [0, 0]
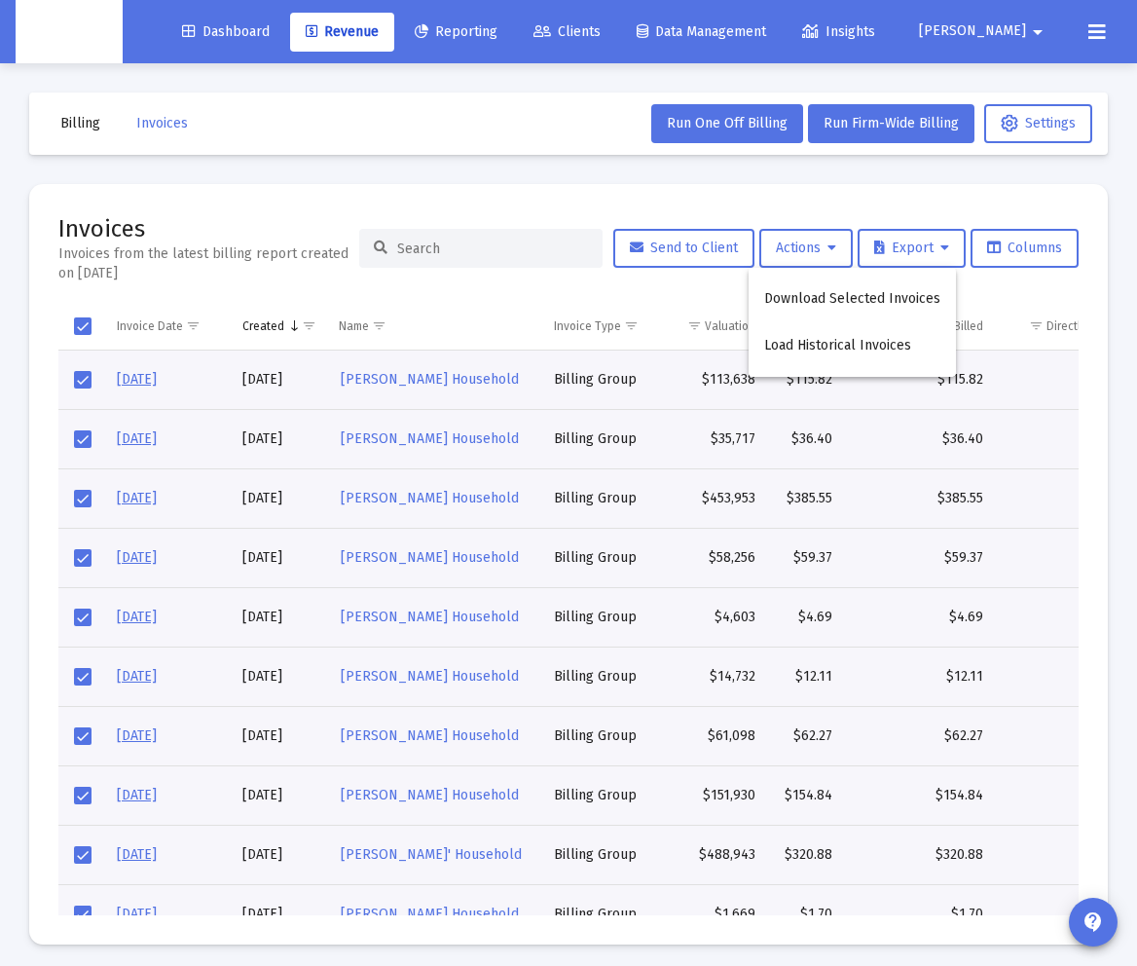
click at [569, 286] on div at bounding box center [568, 483] width 1137 height 966
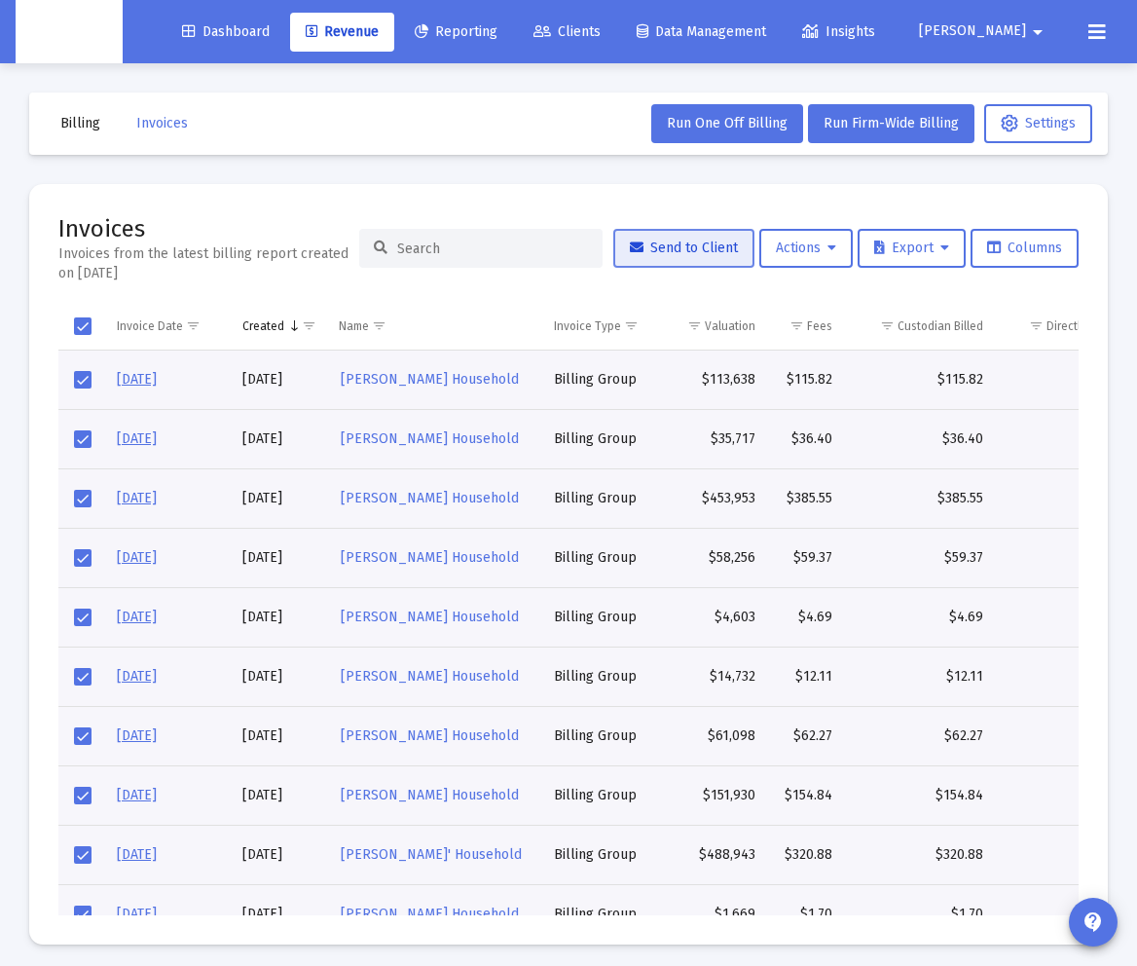
click at [713, 257] on button "Send to Client" at bounding box center [683, 248] width 141 height 39
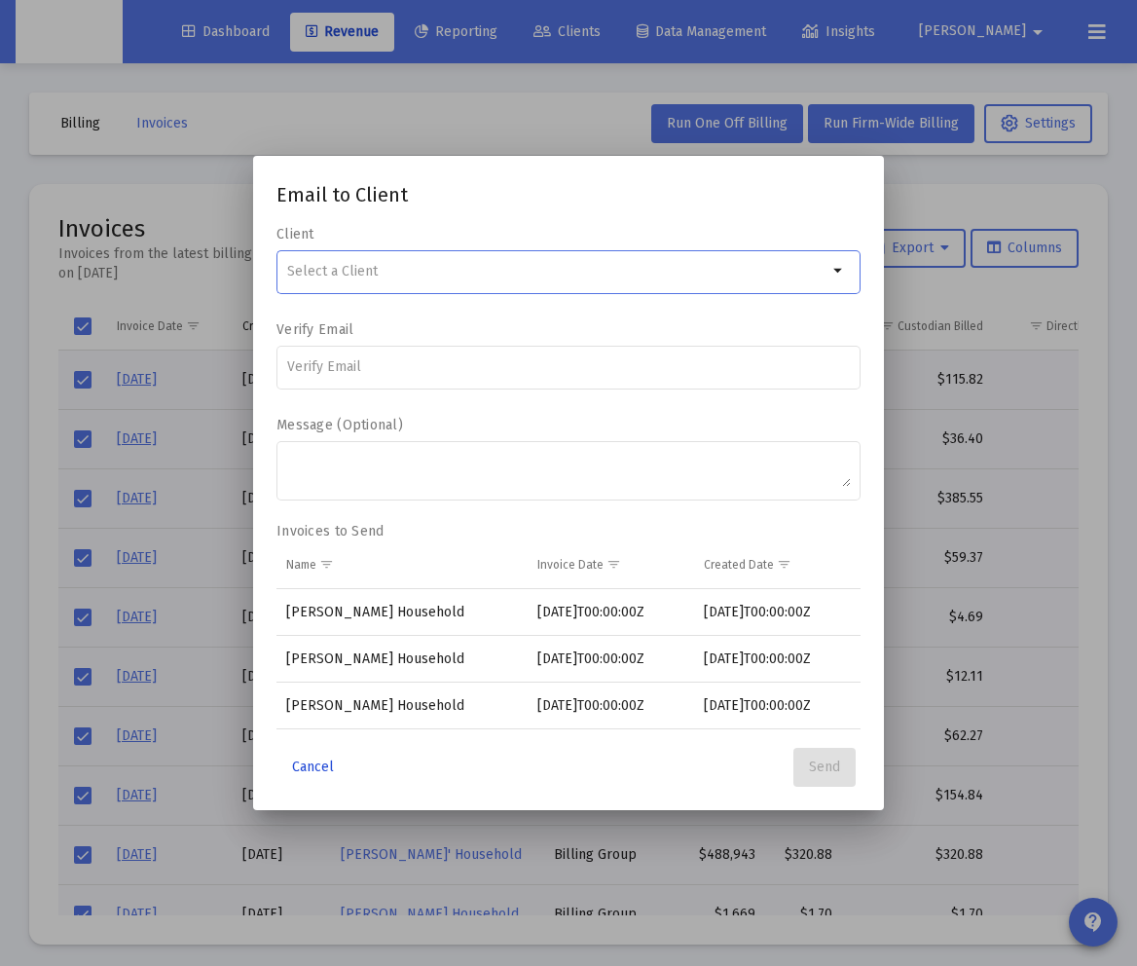
click at [298, 773] on span "Cancel" at bounding box center [313, 767] width 42 height 17
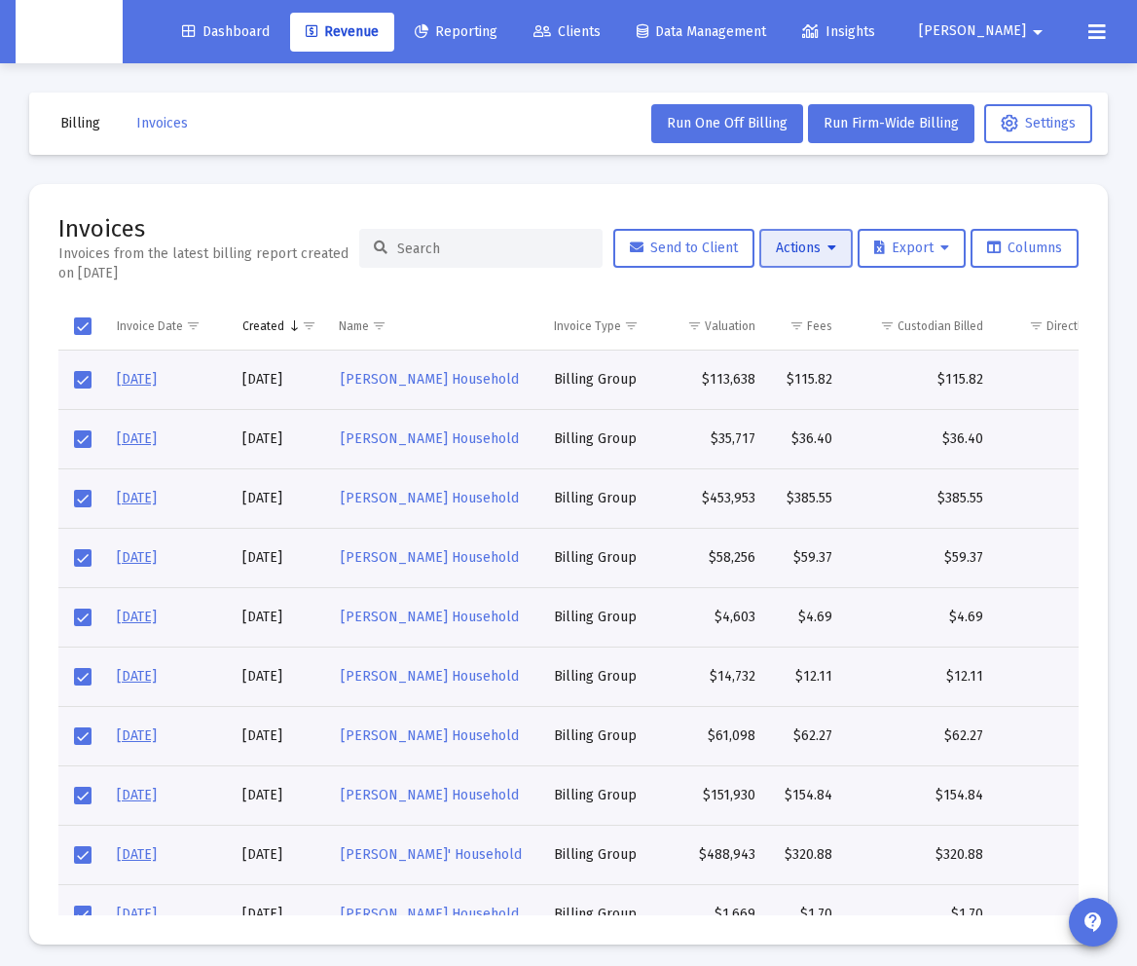
click at [797, 255] on span "Actions" at bounding box center [806, 248] width 60 height 17
click at [871, 251] on div at bounding box center [568, 483] width 1137 height 966
click at [871, 250] on button "Export" at bounding box center [912, 248] width 108 height 39
click at [829, 247] on div at bounding box center [568, 483] width 1137 height 966
click at [871, 252] on span "Export" at bounding box center [911, 248] width 75 height 17
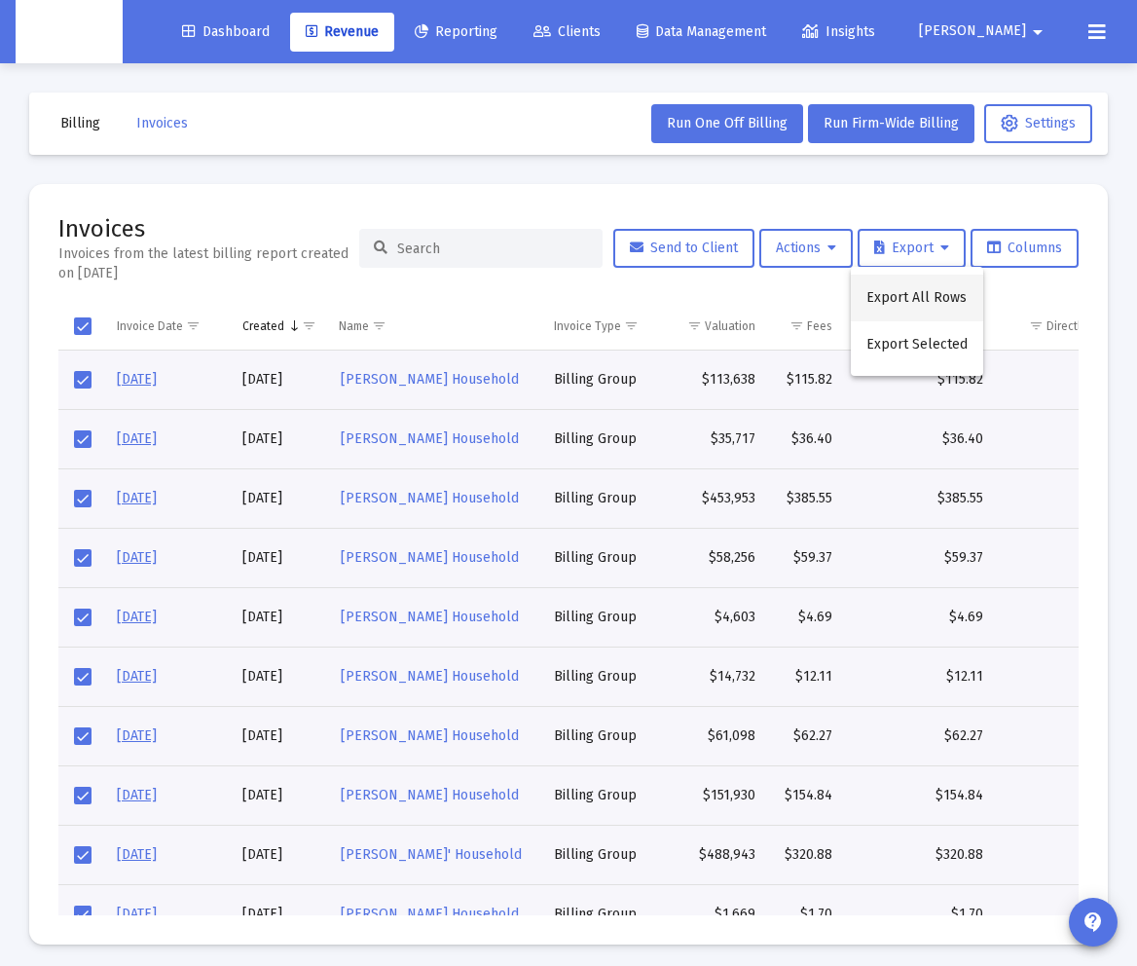
scroll to position [1, 0]
click at [871, 301] on button "Export All Rows" at bounding box center [917, 298] width 132 height 47
click at [812, 257] on button "Actions" at bounding box center [805, 248] width 93 height 39
click at [871, 260] on div at bounding box center [568, 483] width 1137 height 966
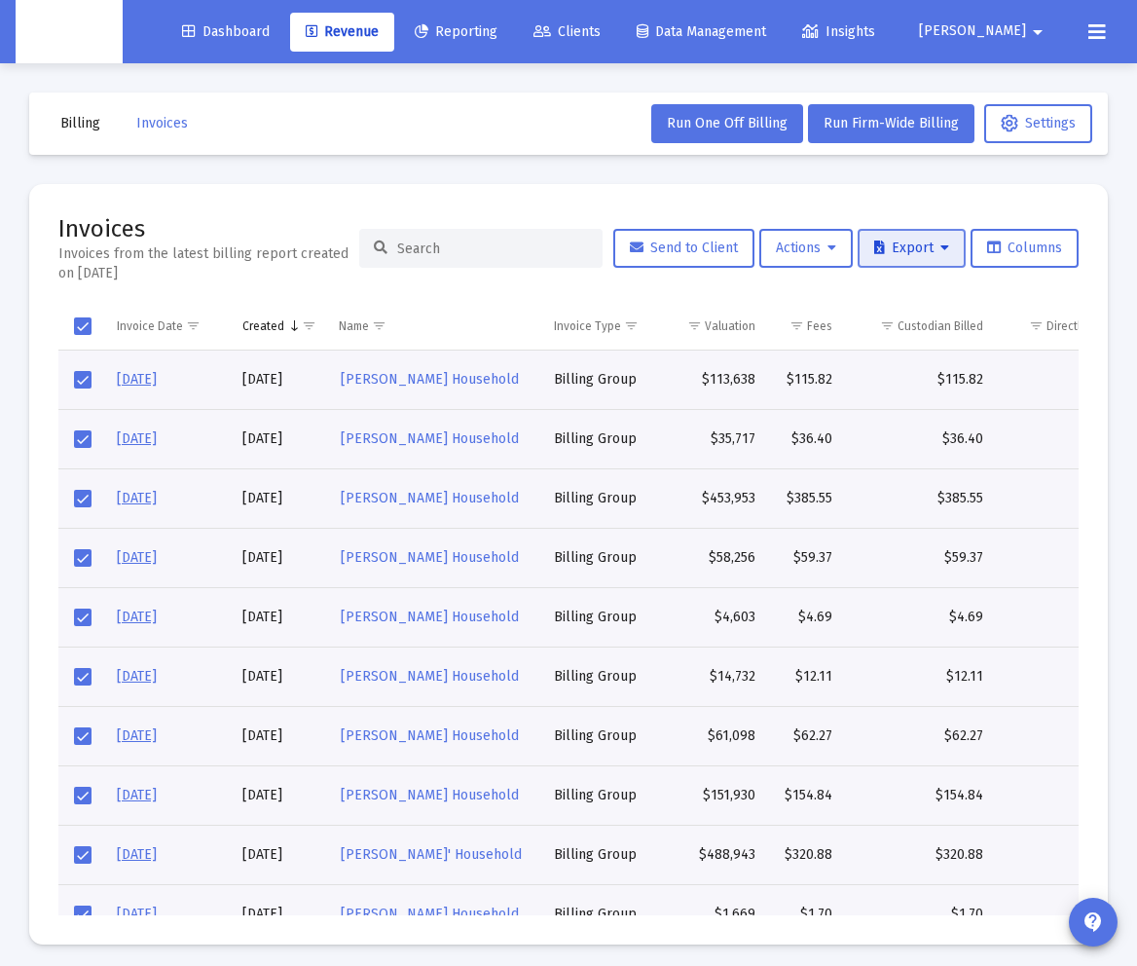
click at [871, 258] on button "Export" at bounding box center [912, 248] width 108 height 39
click at [826, 252] on div at bounding box center [568, 483] width 1137 height 966
click at [828, 252] on icon at bounding box center [832, 248] width 9 height 14
click at [670, 200] on div at bounding box center [568, 483] width 1137 height 966
click at [70, 113] on button "Billing" at bounding box center [80, 123] width 71 height 39
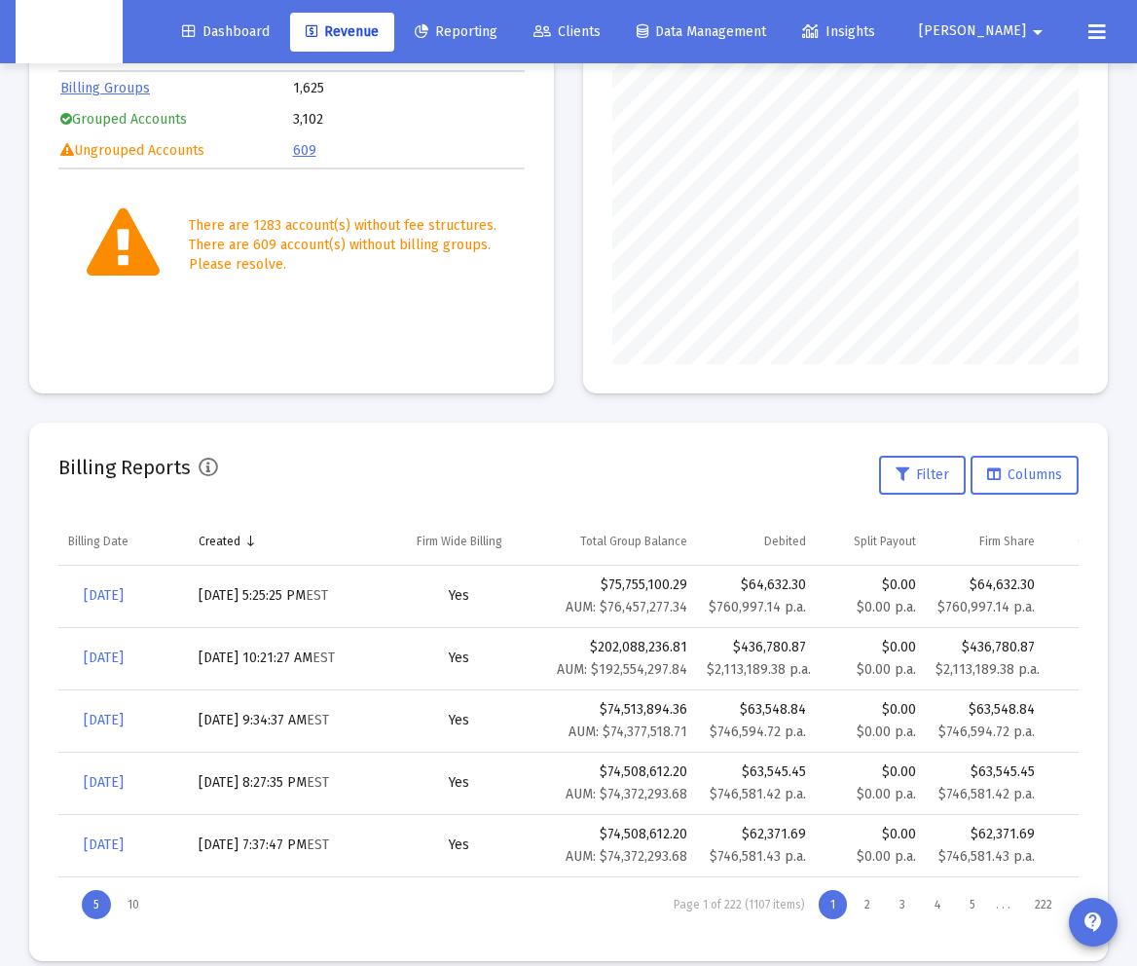
scroll to position [329, 0]
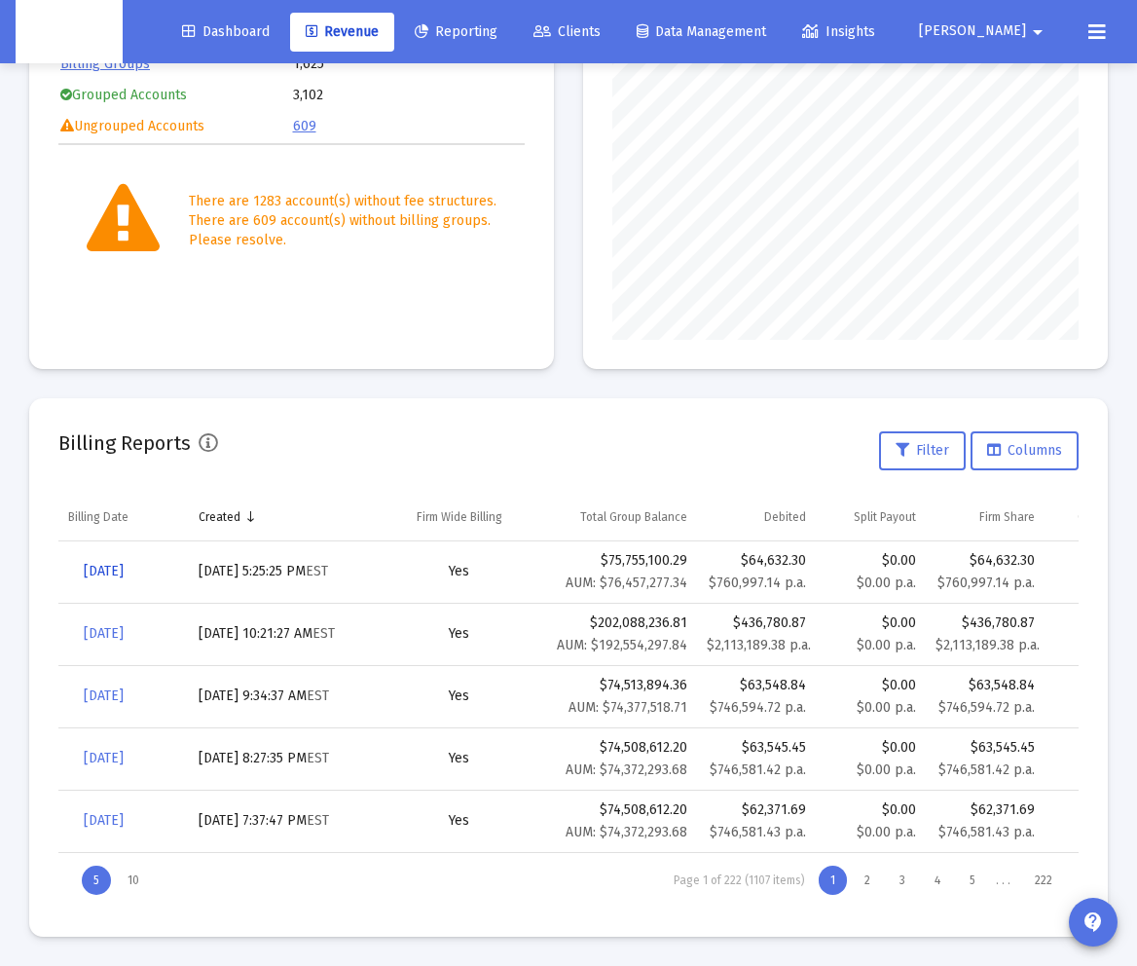
click at [119, 571] on span "[DATE]" at bounding box center [104, 571] width 40 height 17
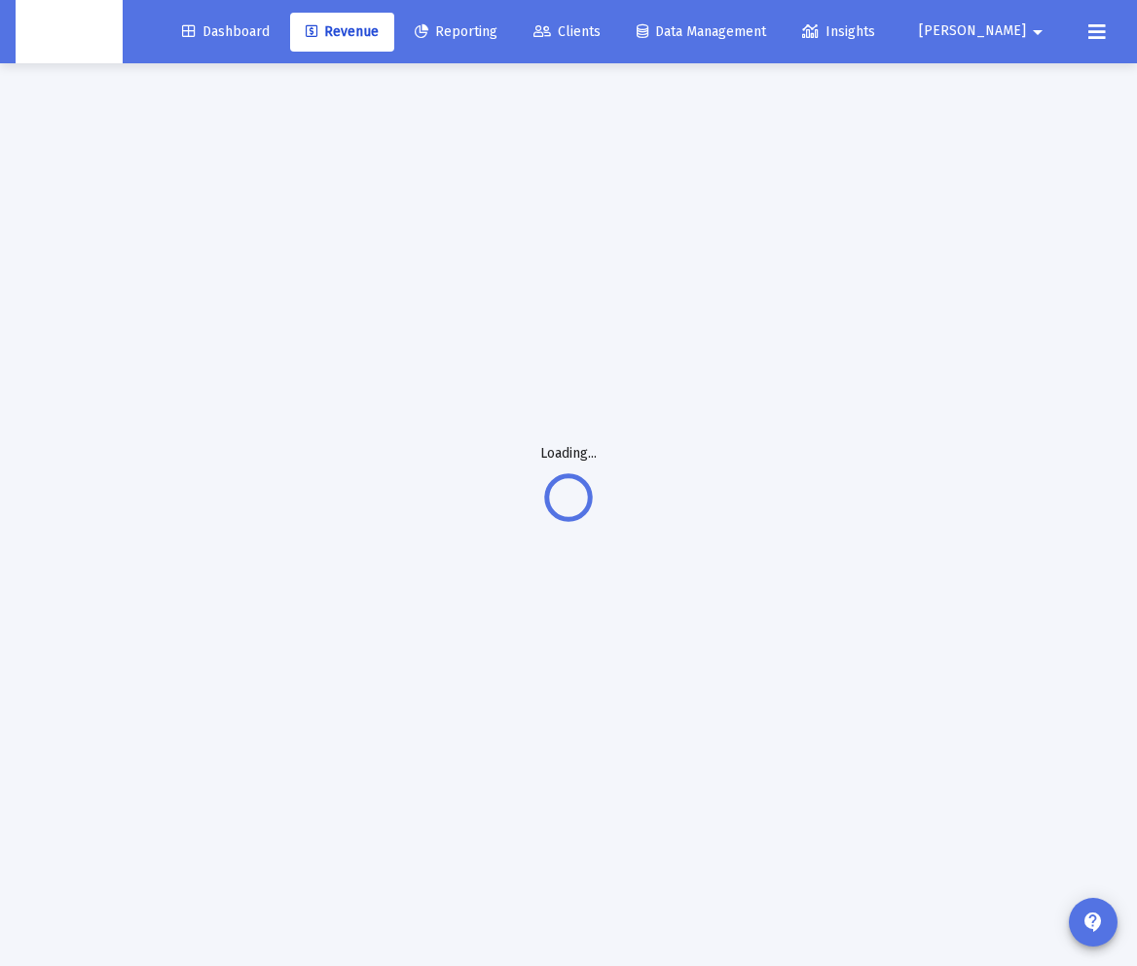
scroll to position [63, 0]
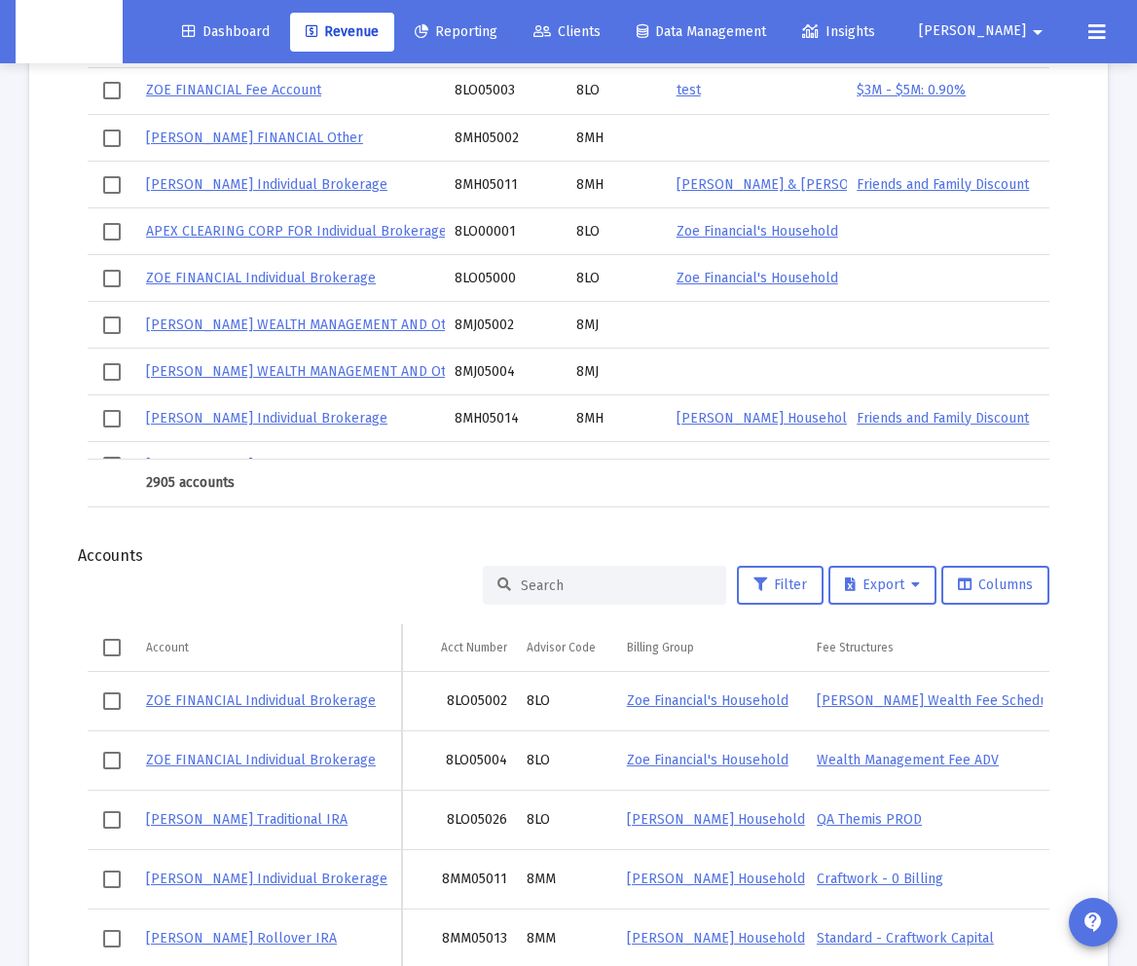
scroll to position [2257, 0]
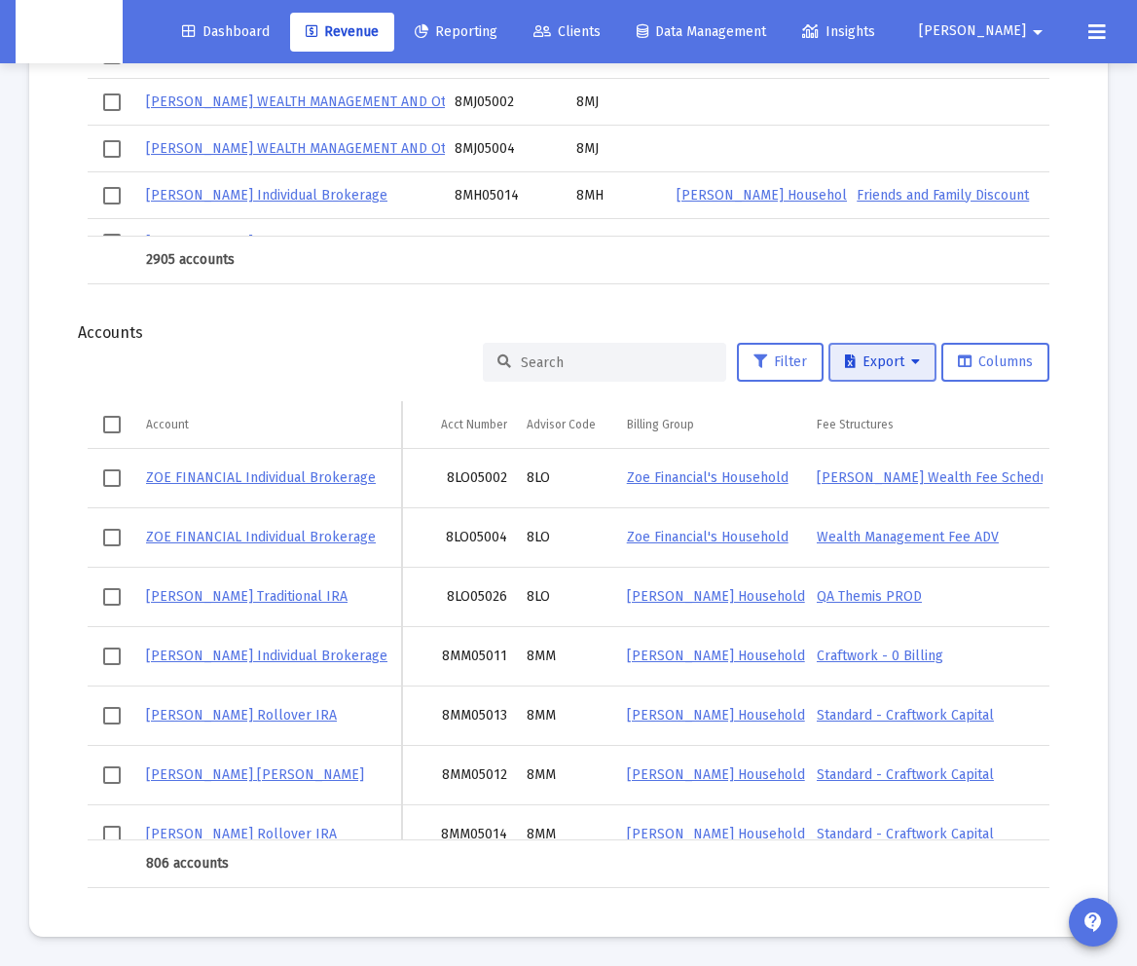
click at [871, 369] on icon at bounding box center [915, 362] width 9 height 14
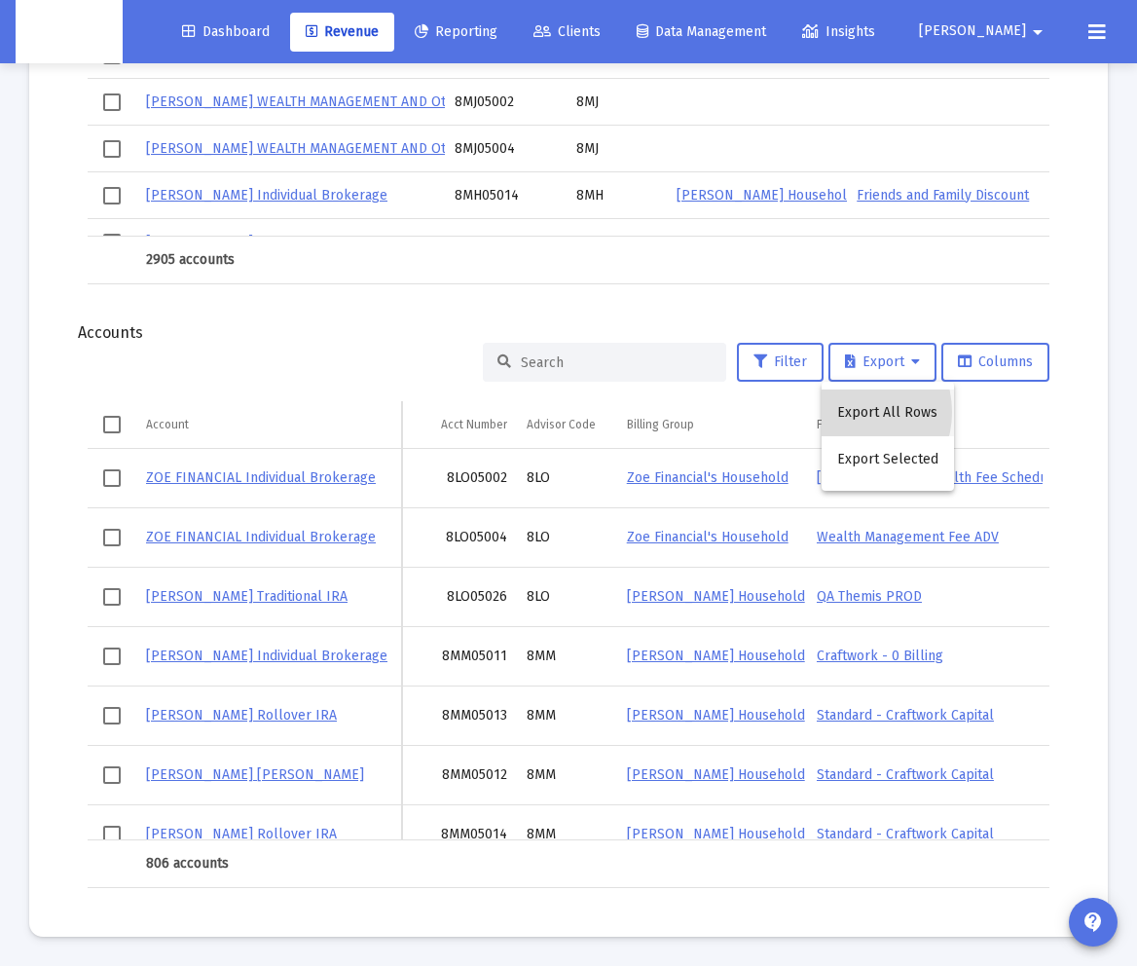
click at [847, 412] on button "Export All Rows" at bounding box center [888, 412] width 132 height 47
